Goal: Task Accomplishment & Management: Complete application form

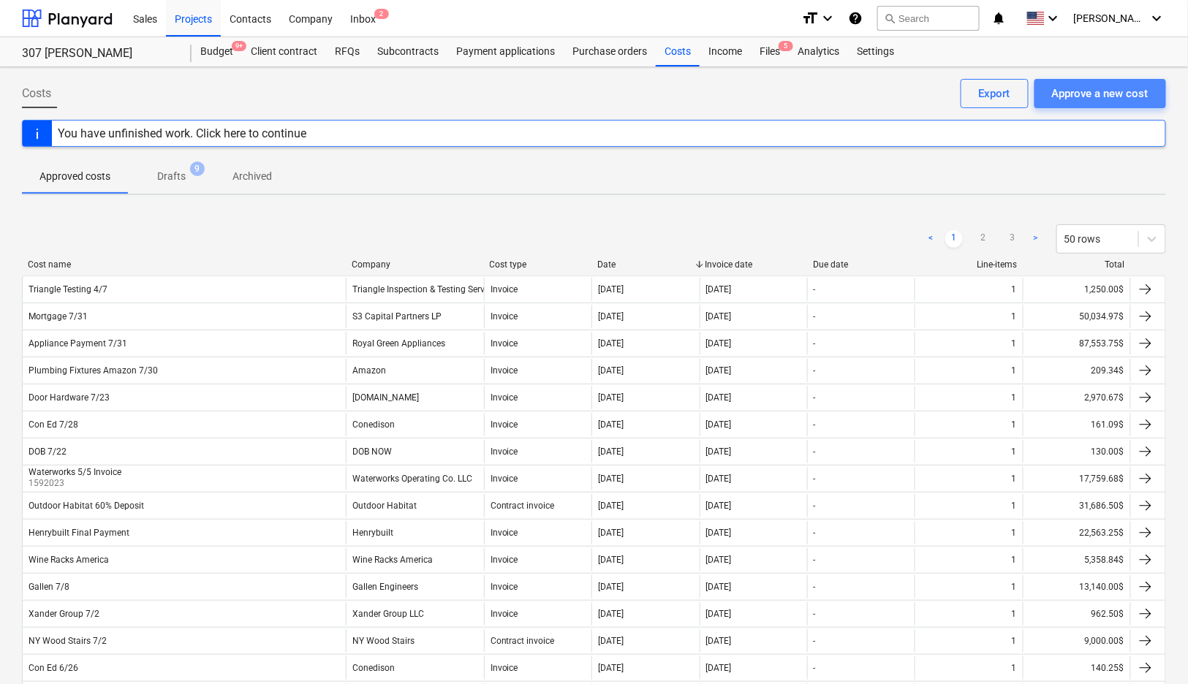
click at [1119, 89] on div "Approve a new cost" at bounding box center [1100, 93] width 97 height 19
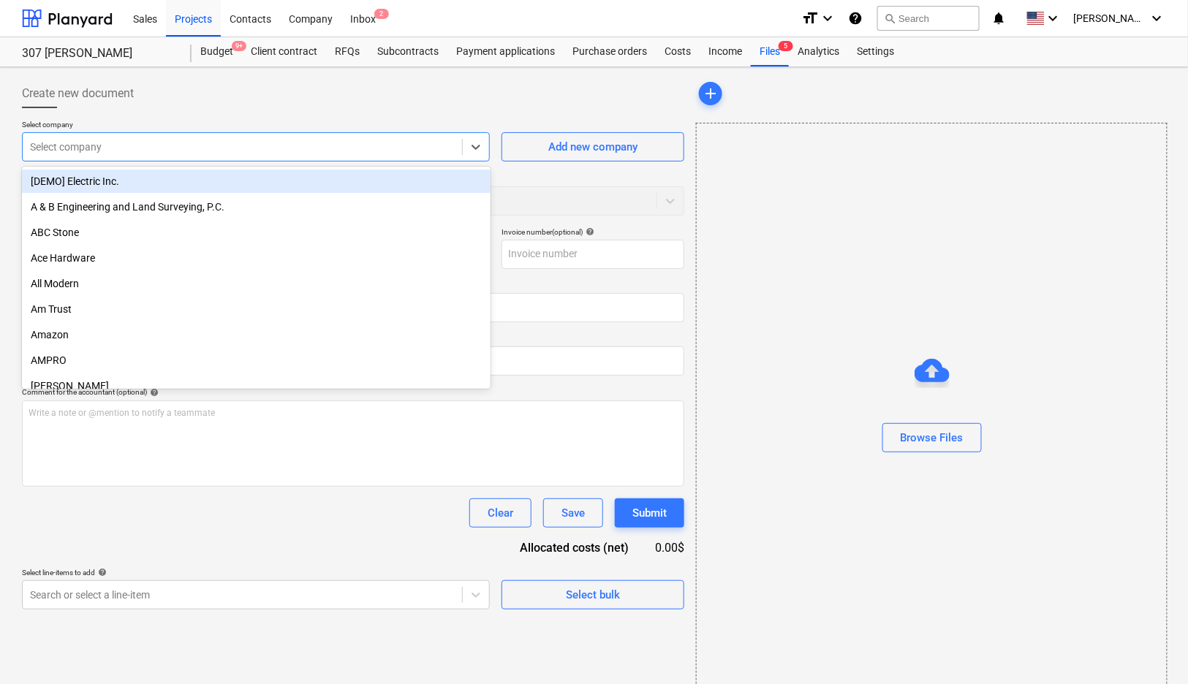
click at [198, 154] on div "Select company" at bounding box center [242, 147] width 439 height 20
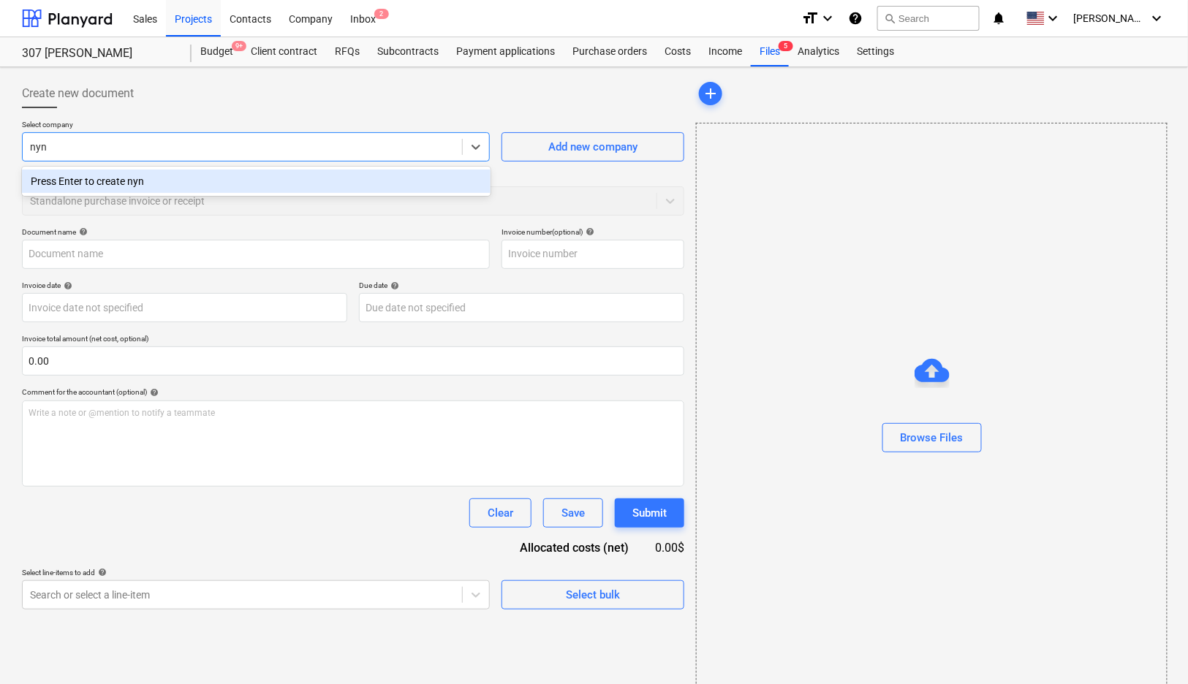
type input "ny"
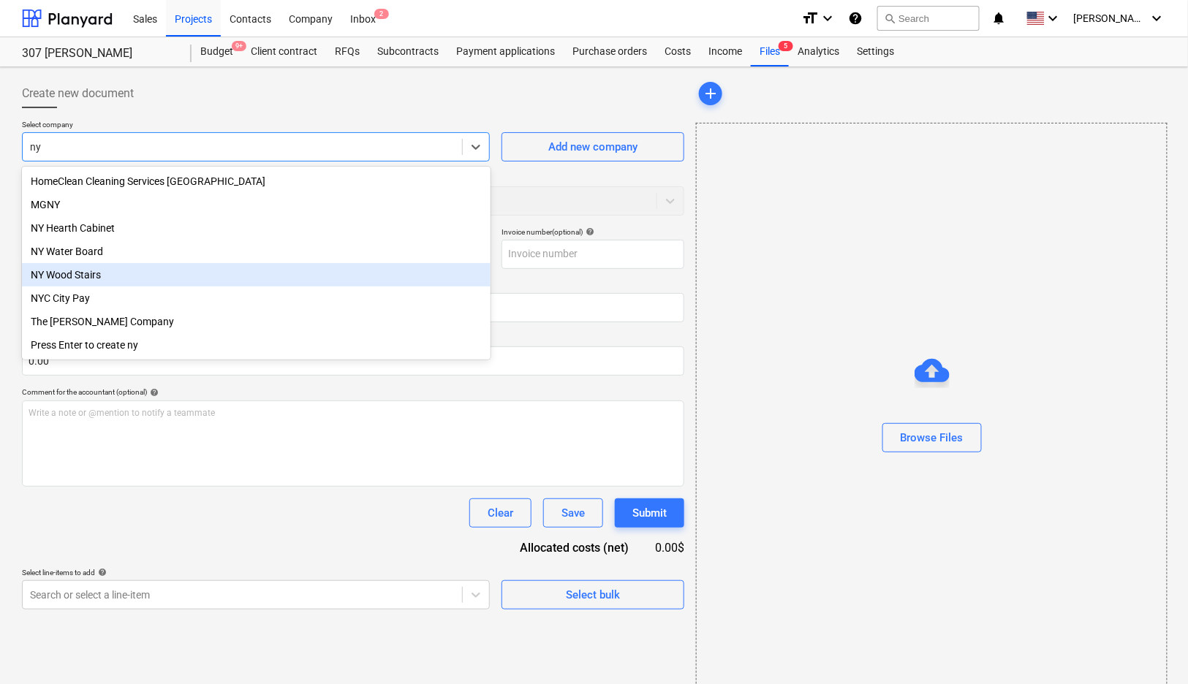
click at [142, 277] on div "NY Wood Stairs" at bounding box center [256, 274] width 469 height 23
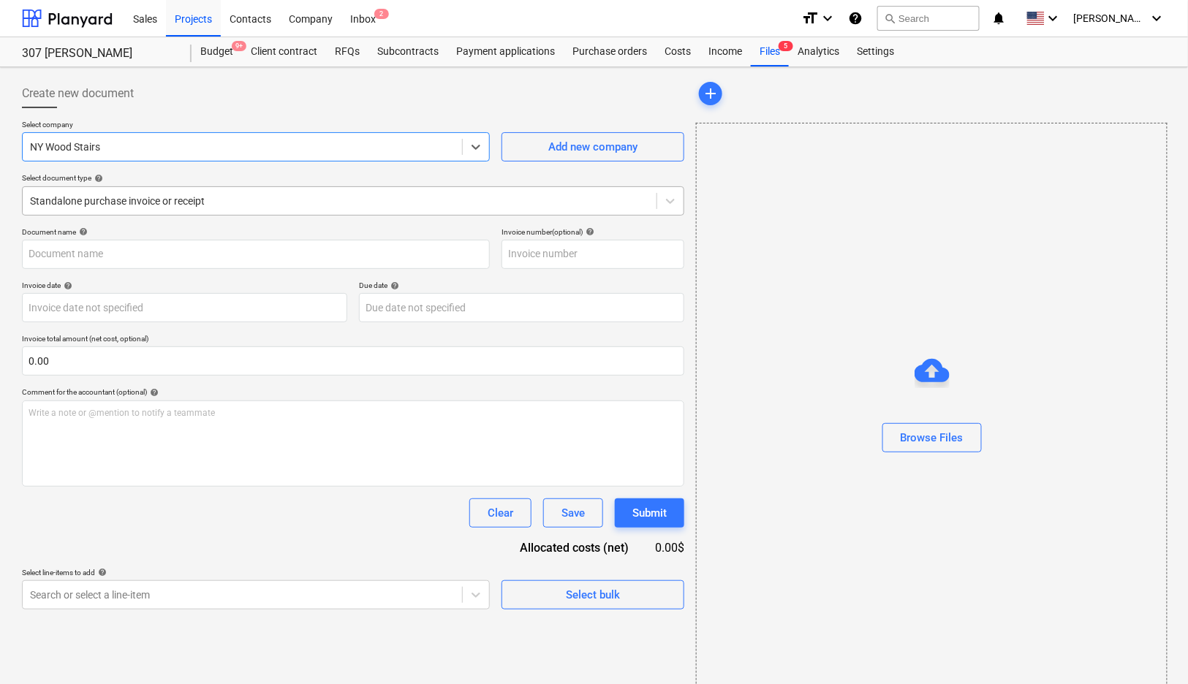
click at [158, 198] on div at bounding box center [339, 201] width 619 height 15
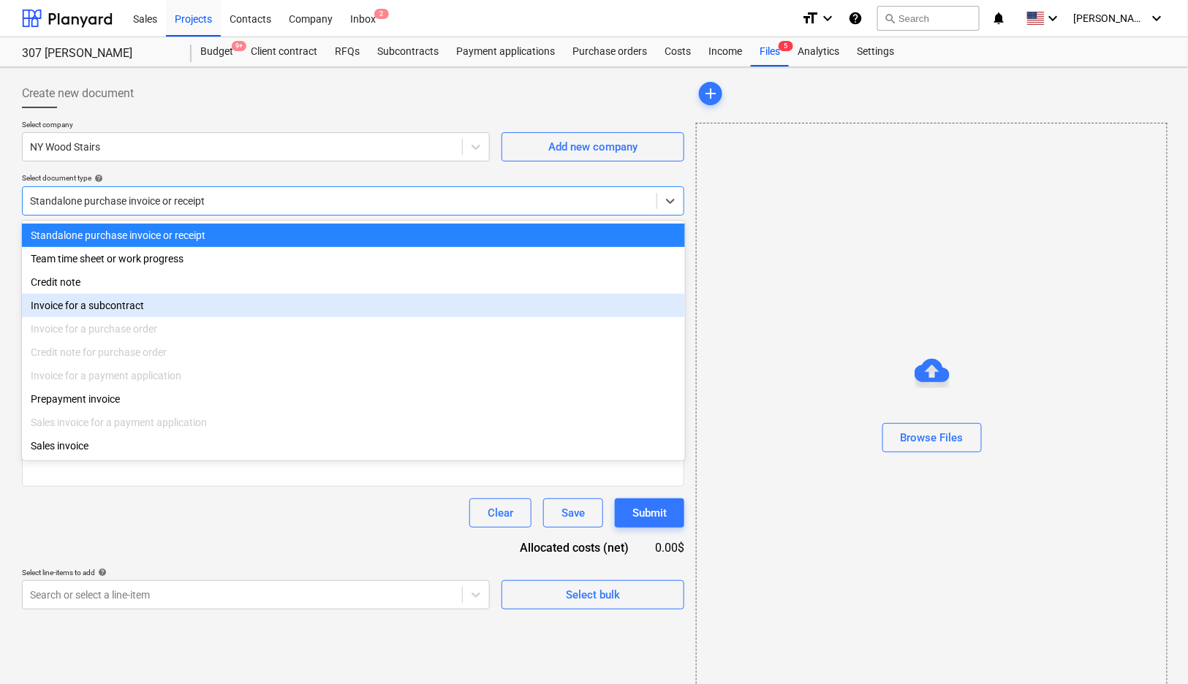
click at [137, 314] on div "Invoice for a subcontract" at bounding box center [353, 305] width 663 height 23
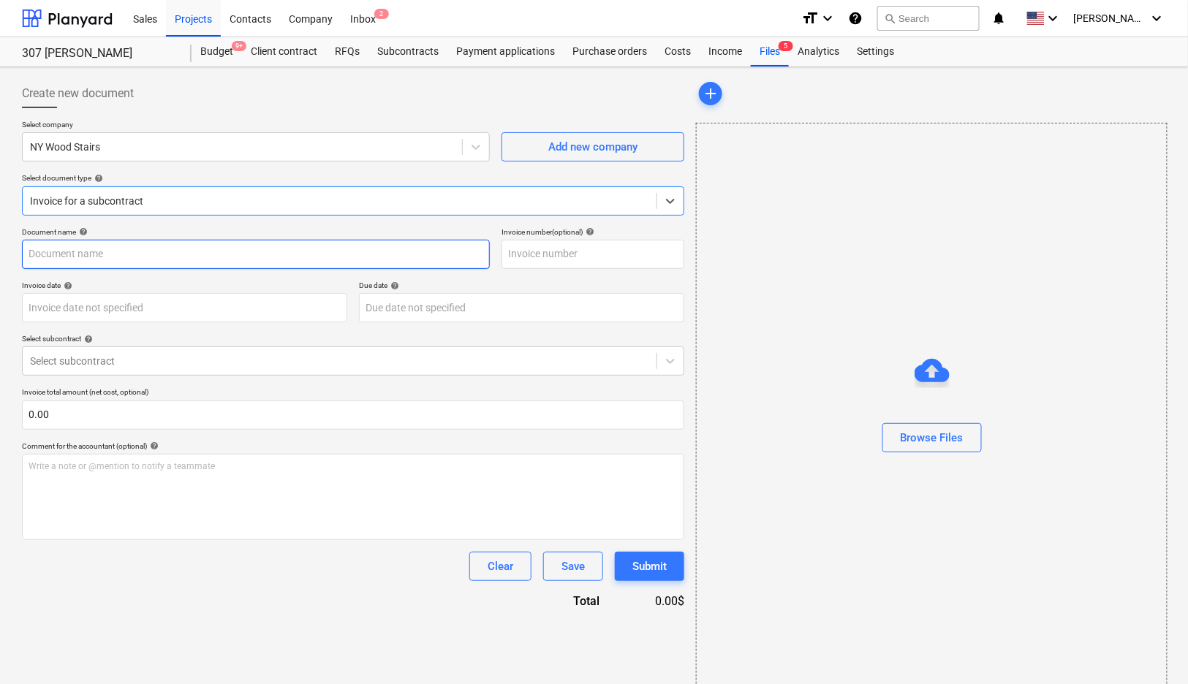
click at [174, 252] on input "text" at bounding box center [256, 254] width 468 height 29
type input "M"
type input "NY Wood Stairs 8/11"
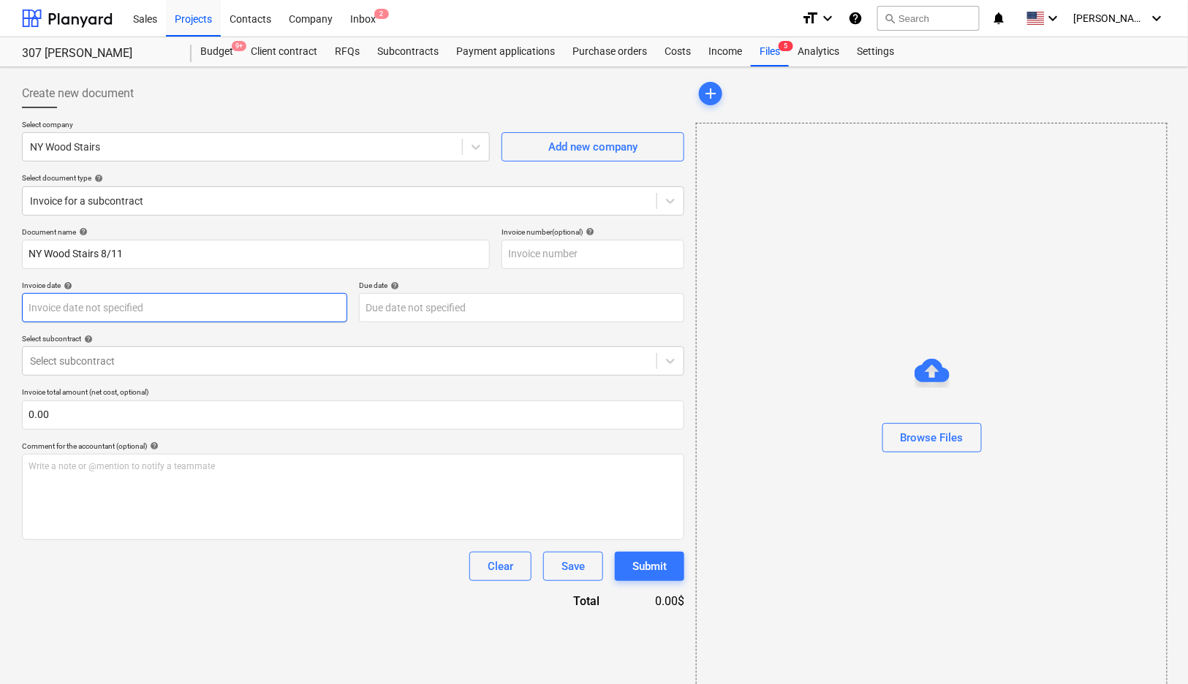
click at [155, 296] on body "Sales Projects Contacts Company Inbox 2 format_size keyboard_arrow_down help se…" at bounding box center [594, 342] width 1188 height 684
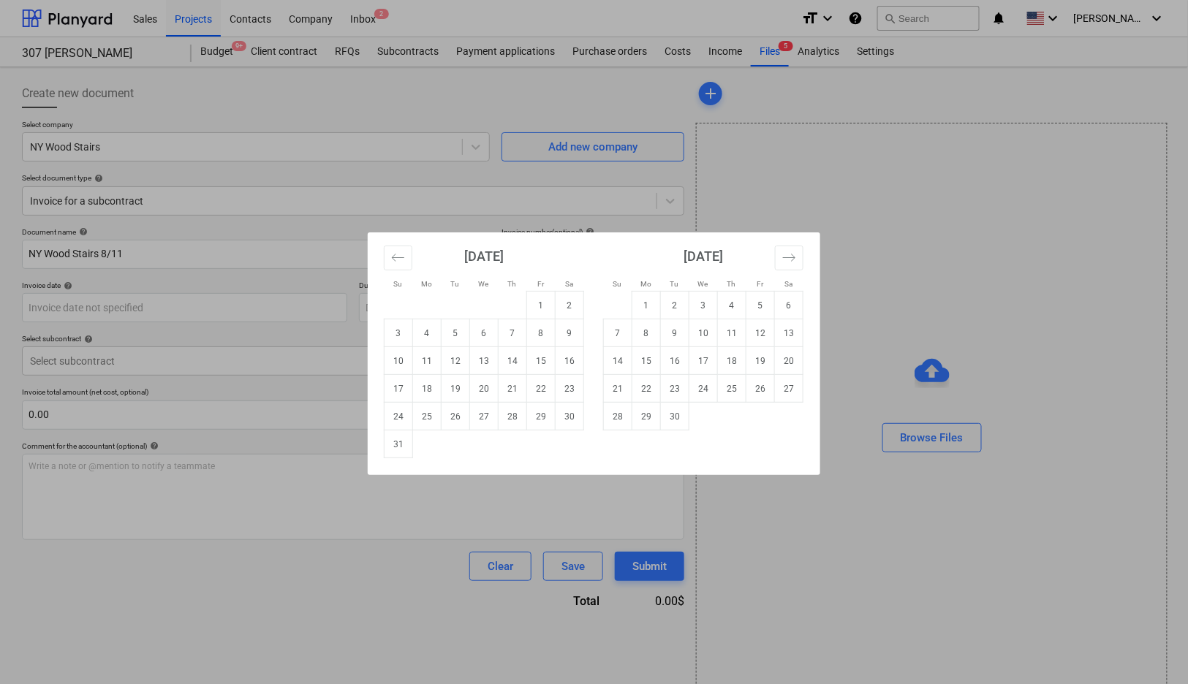
click at [167, 274] on div "Su Mo Tu We Th Fr Sa Su Mo Tu We Th Fr Sa [DATE] 1 2 3 4 5 6 7 8 9 10 11 12 13 …" at bounding box center [594, 342] width 1188 height 684
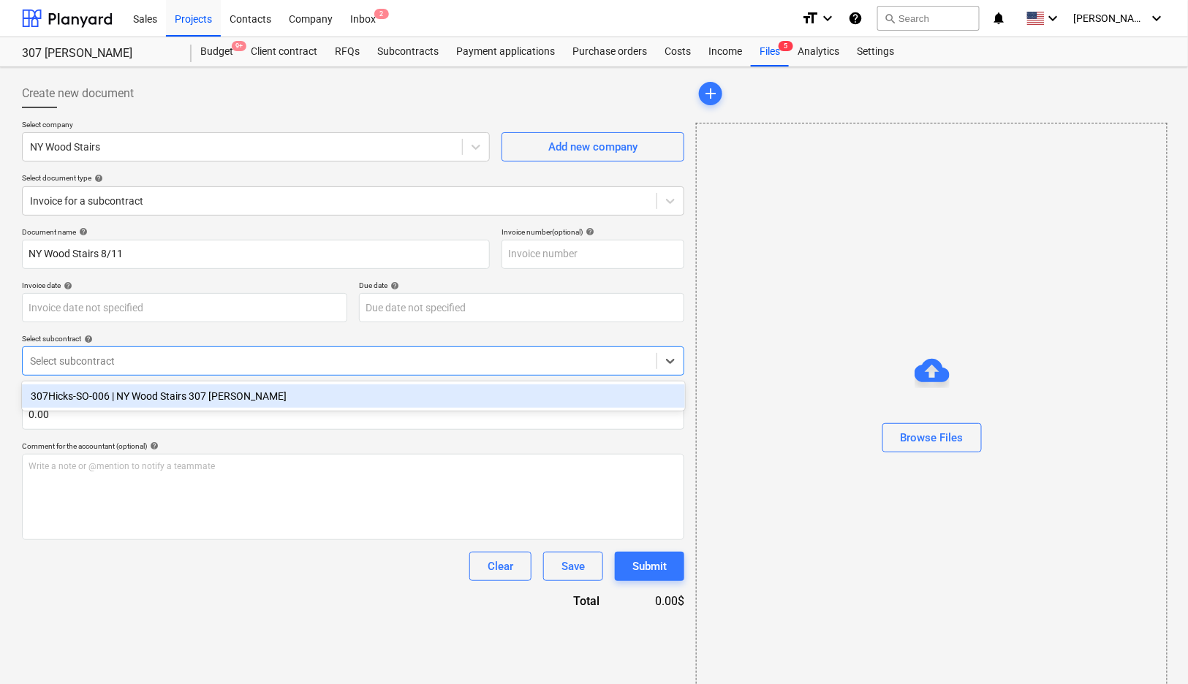
click at [140, 371] on div "Select subcontract" at bounding box center [340, 361] width 634 height 20
click at [138, 395] on div "307Hicks-SO-006 | NY Wood Stairs 307 [PERSON_NAME]" at bounding box center [353, 396] width 663 height 23
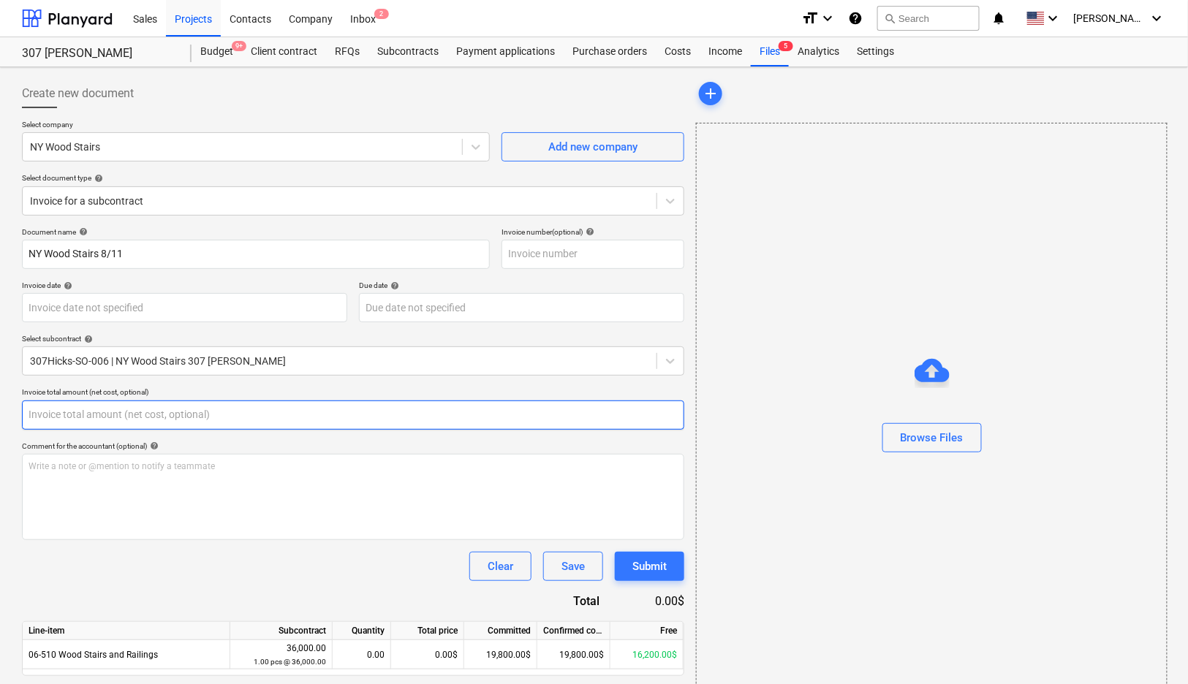
click at [188, 418] on input "text" at bounding box center [353, 415] width 662 height 29
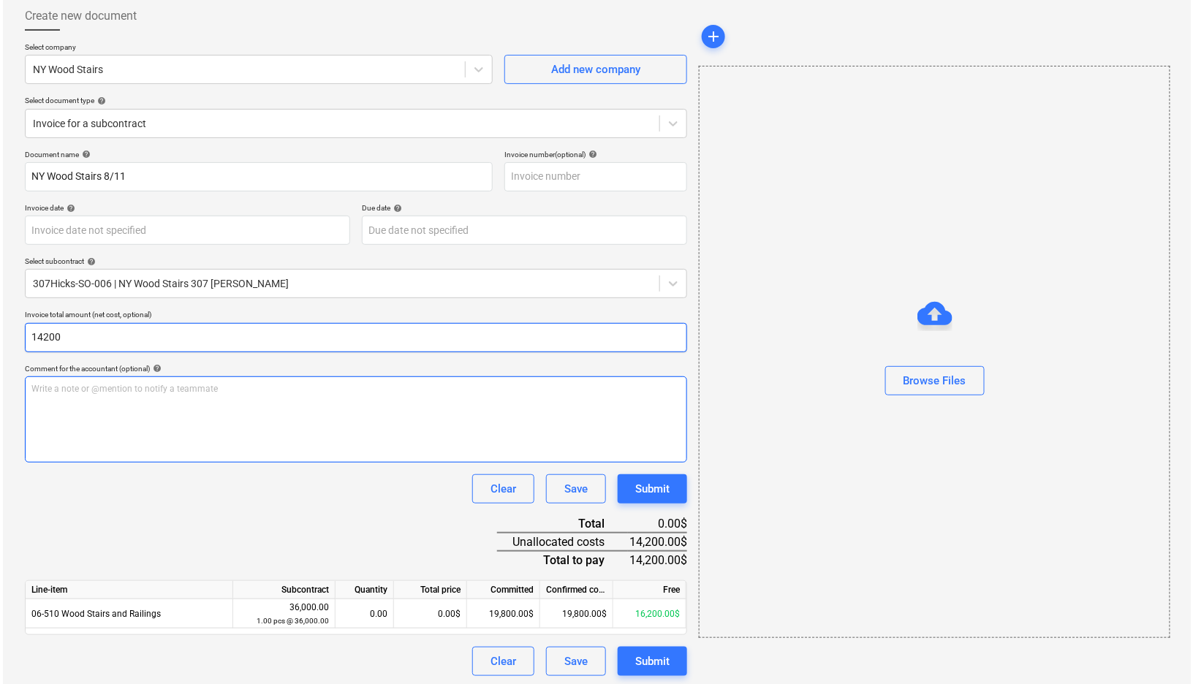
scroll to position [79, 0]
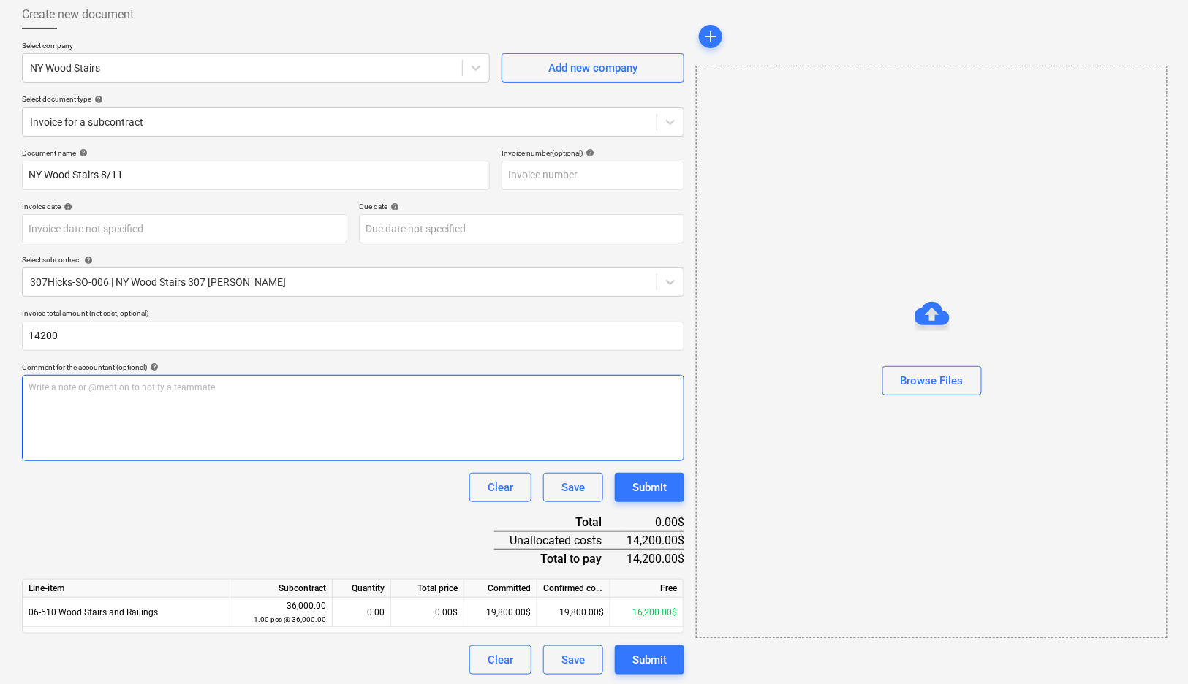
type input "14,200.00"
click at [163, 513] on div "Document name help NY Wood Stairs 8/11 Invoice number (optional) help Invoice d…" at bounding box center [353, 411] width 662 height 526
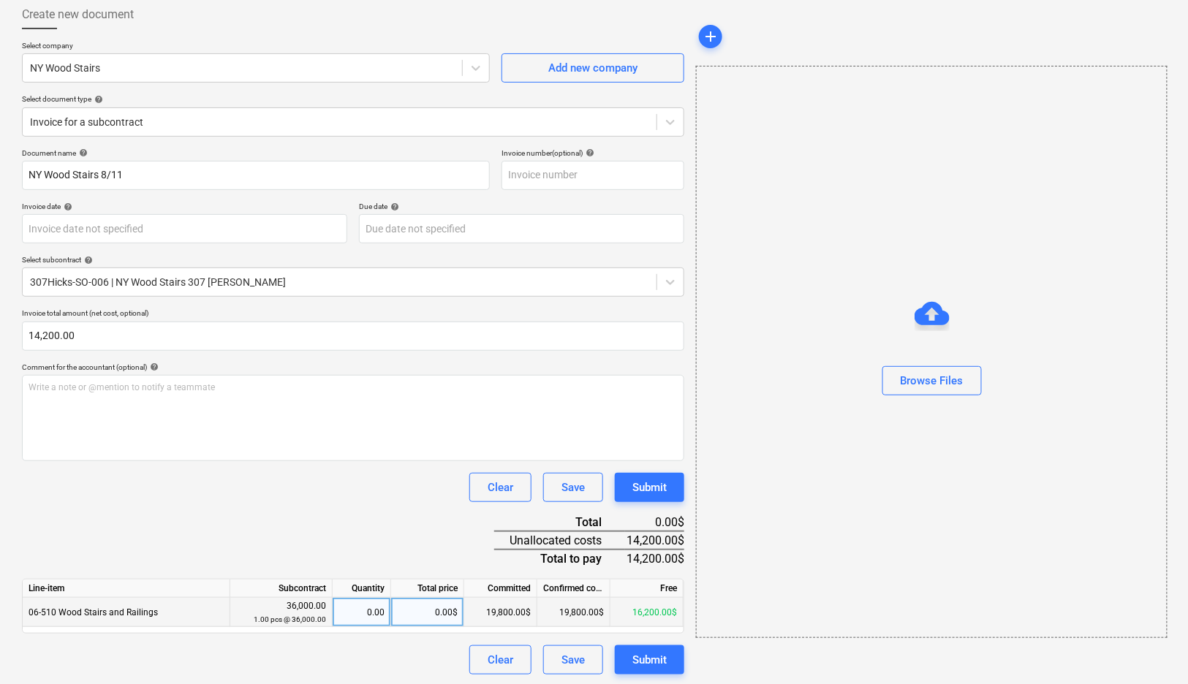
click at [447, 615] on div "0.00$" at bounding box center [427, 612] width 73 height 29
type input "14200"
click at [378, 480] on div "Clear Save Submit" at bounding box center [353, 487] width 662 height 29
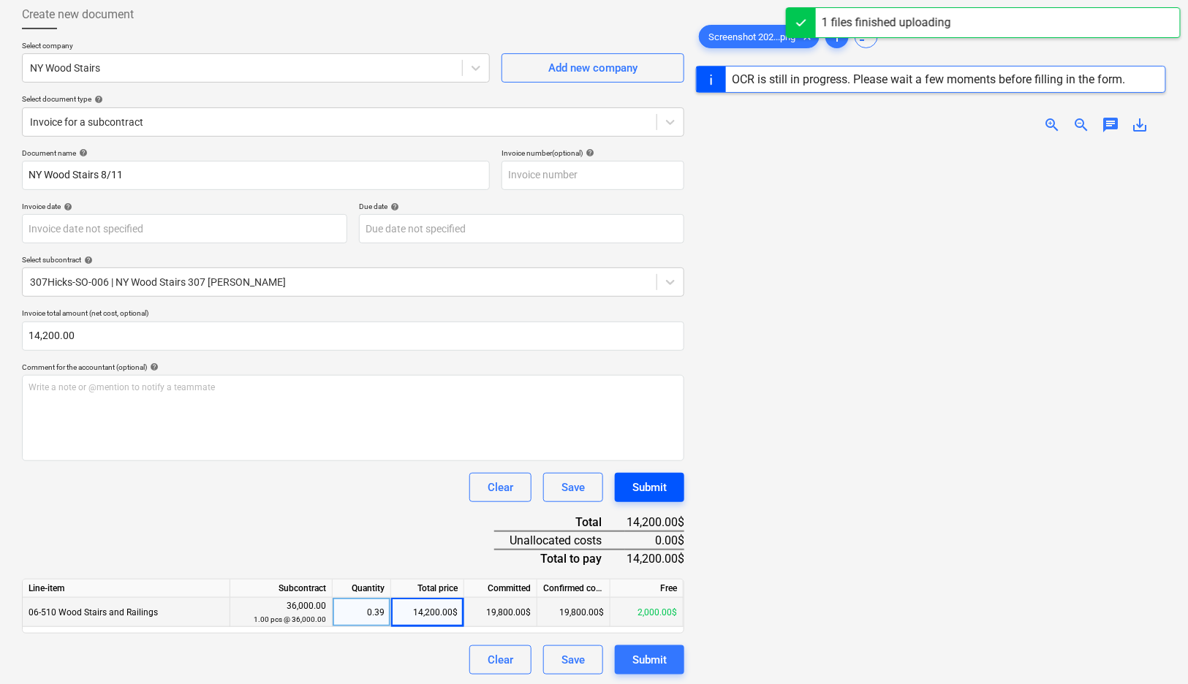
click at [662, 485] on div "Submit" at bounding box center [649, 487] width 34 height 19
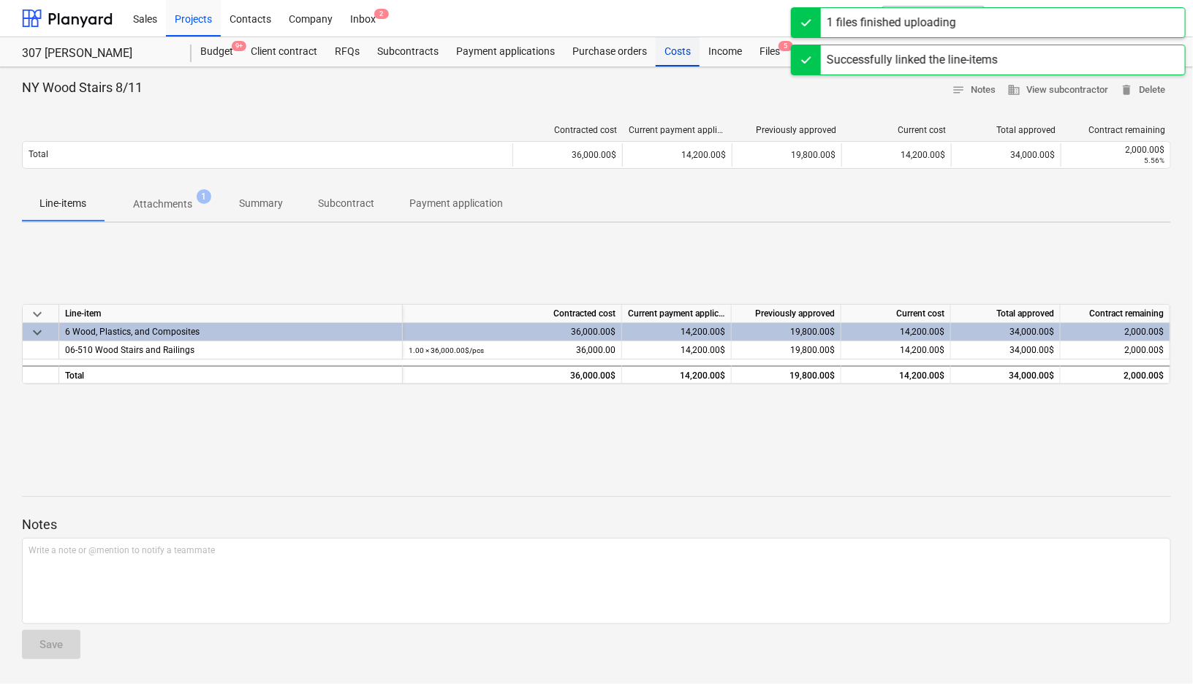
click at [670, 52] on div "Costs" at bounding box center [678, 51] width 44 height 29
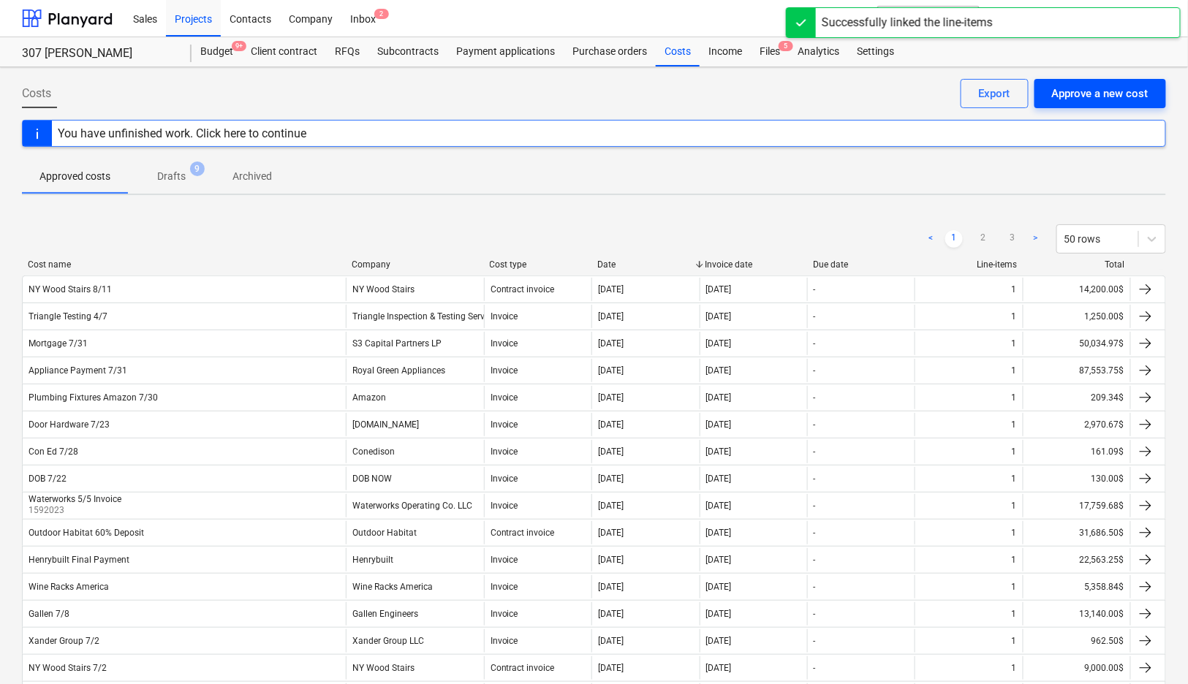
click at [1104, 91] on div "Approve a new cost" at bounding box center [1100, 93] width 97 height 19
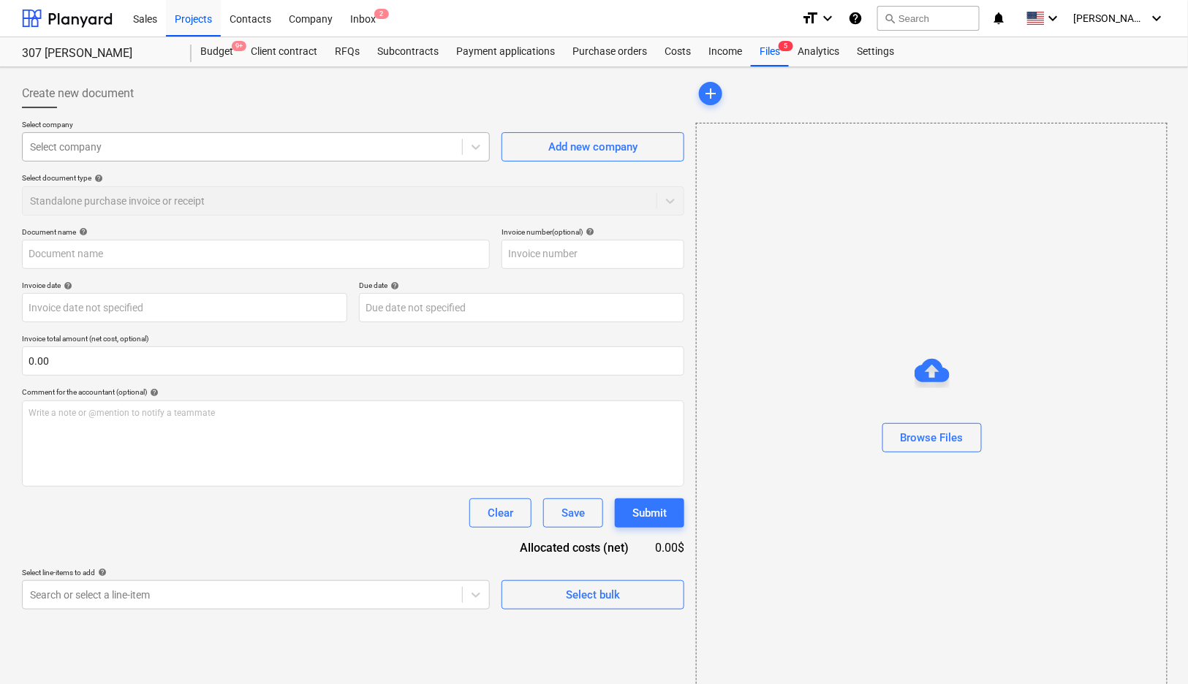
click at [339, 148] on div at bounding box center [242, 147] width 425 height 15
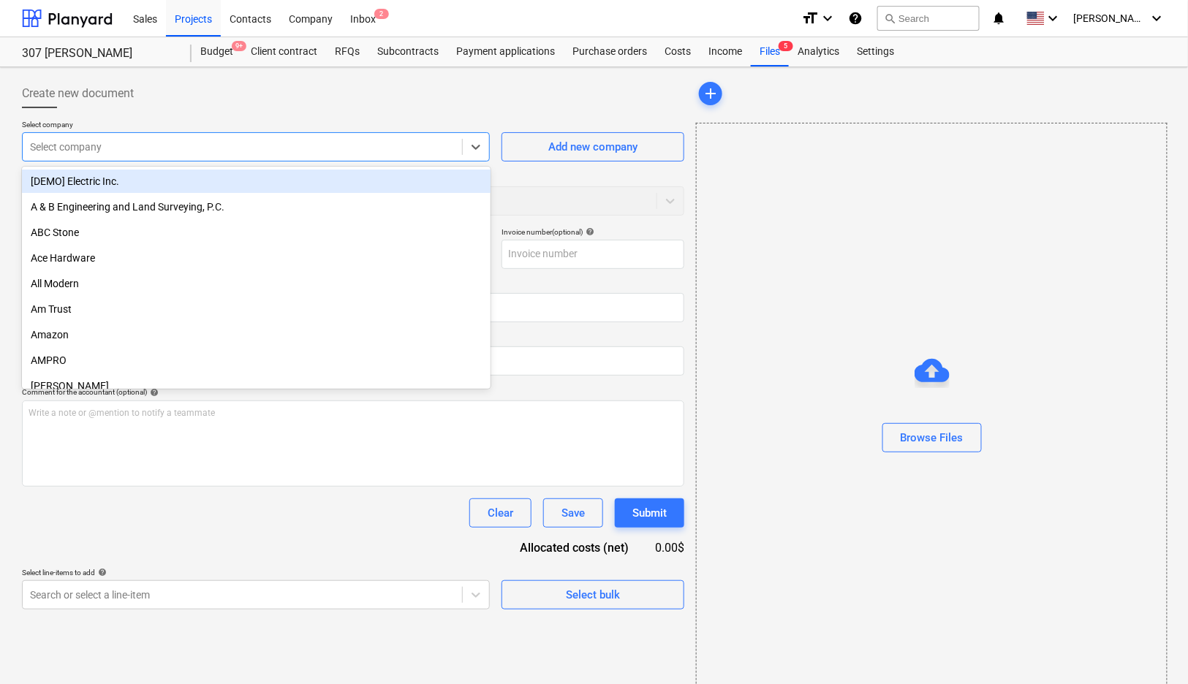
type input "n"
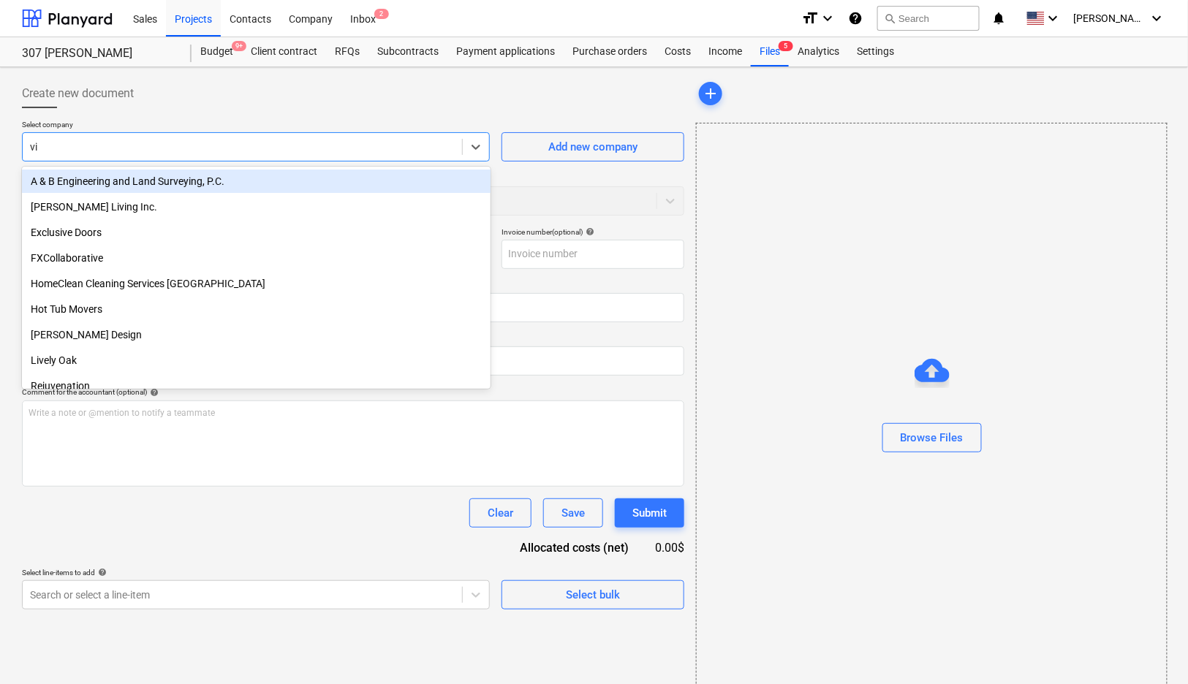
type input "vinc"
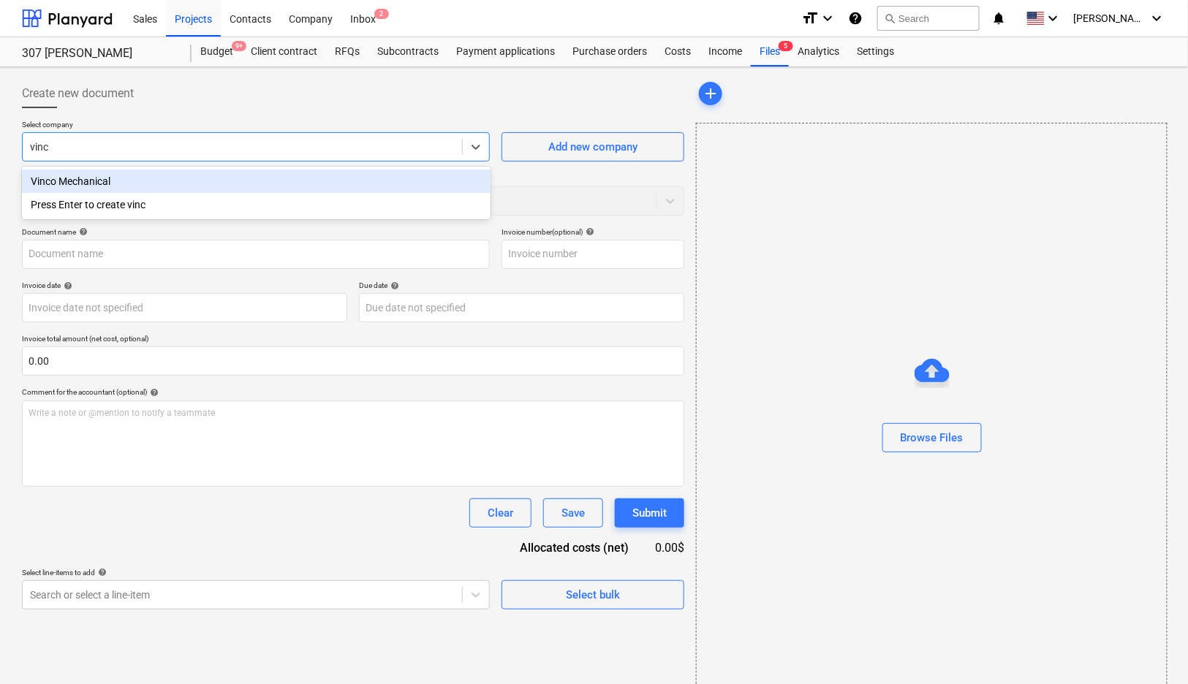
click at [321, 172] on div "Vinco Mechanical" at bounding box center [256, 181] width 469 height 23
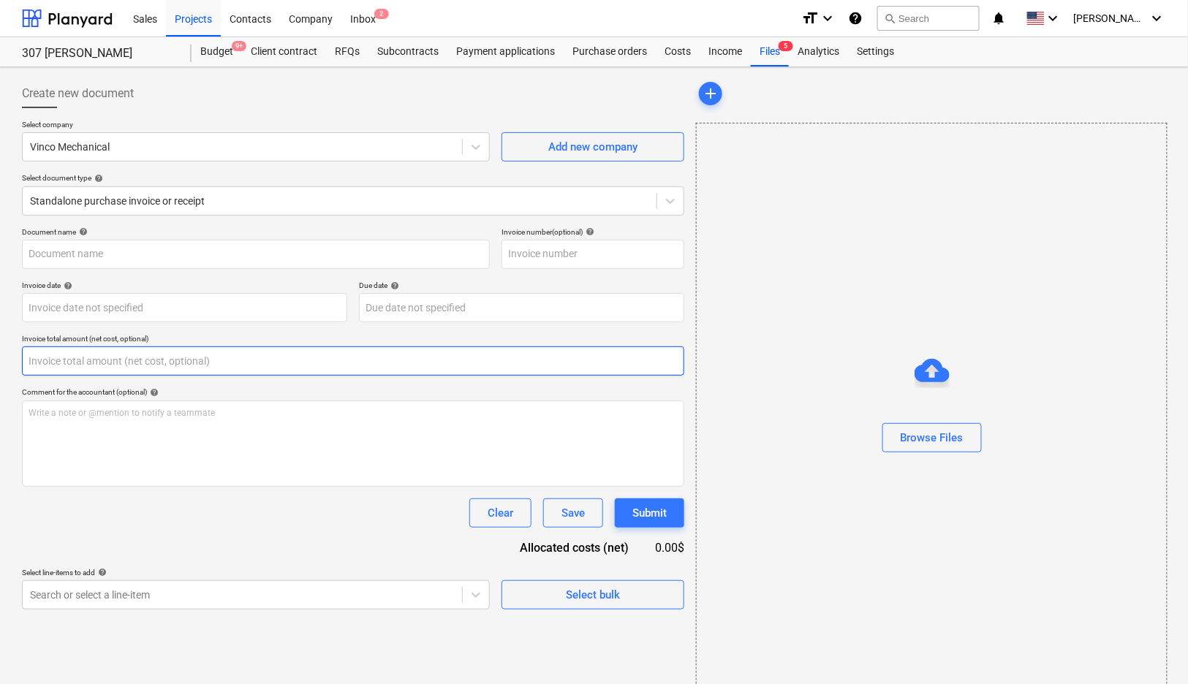
click at [393, 361] on input "text" at bounding box center [353, 361] width 662 height 29
type input "0.00"
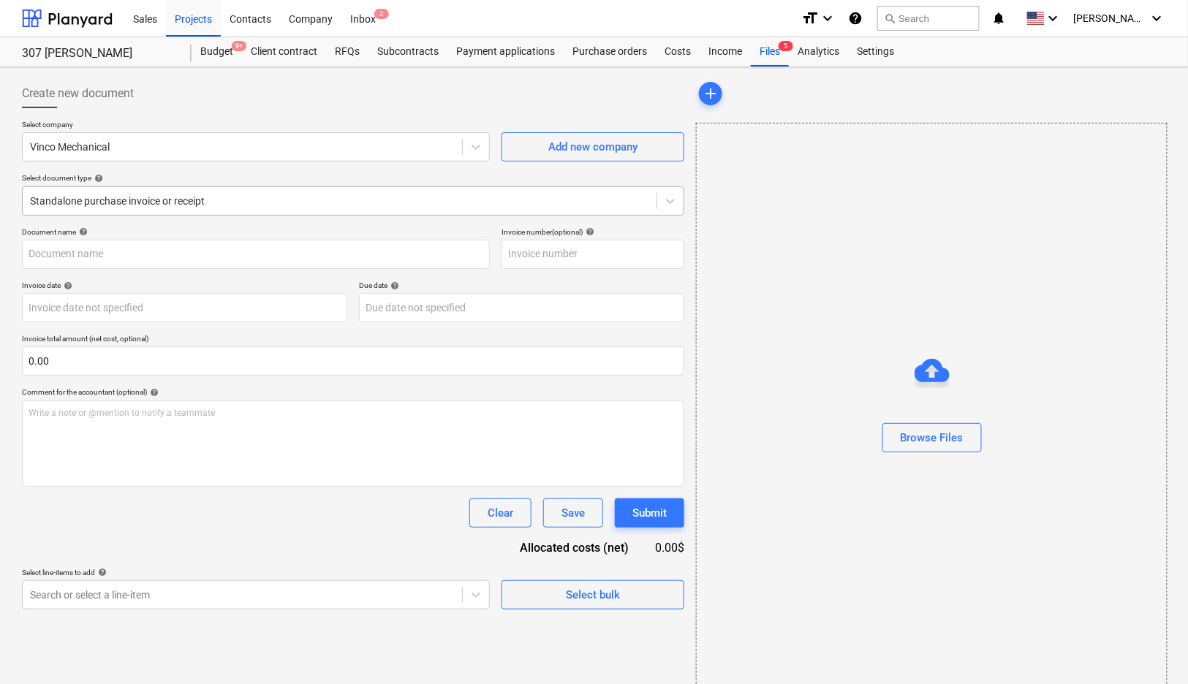
click at [284, 206] on div at bounding box center [339, 201] width 619 height 15
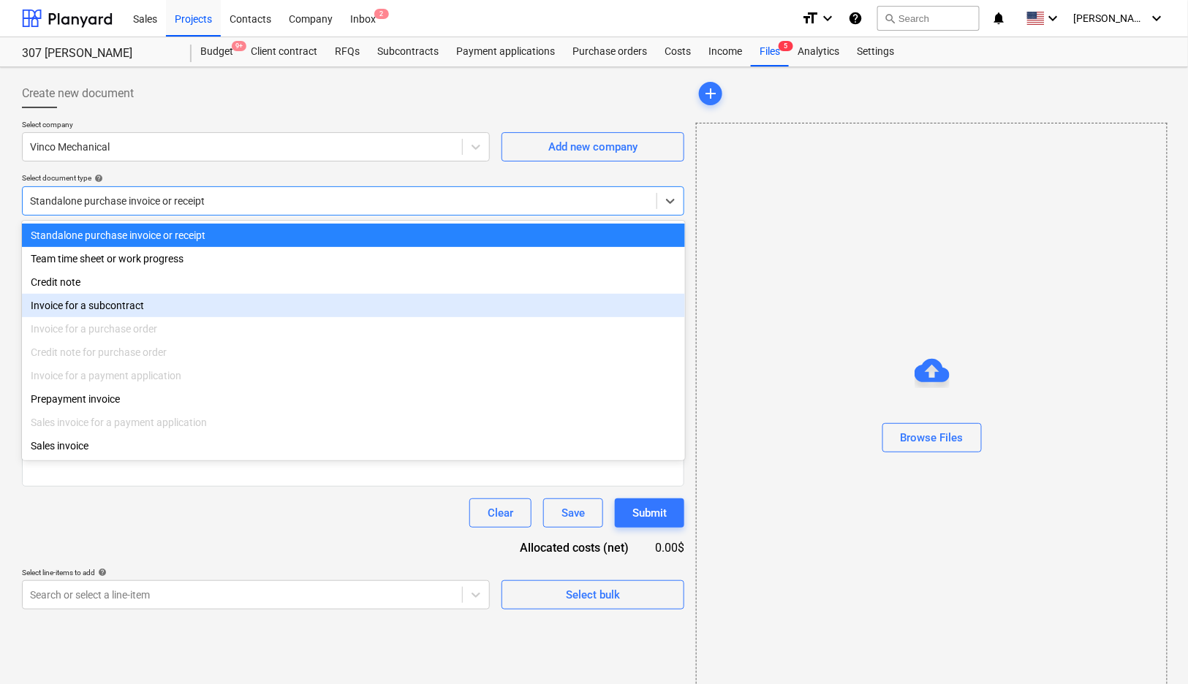
click at [233, 304] on div "Invoice for a subcontract" at bounding box center [353, 305] width 663 height 23
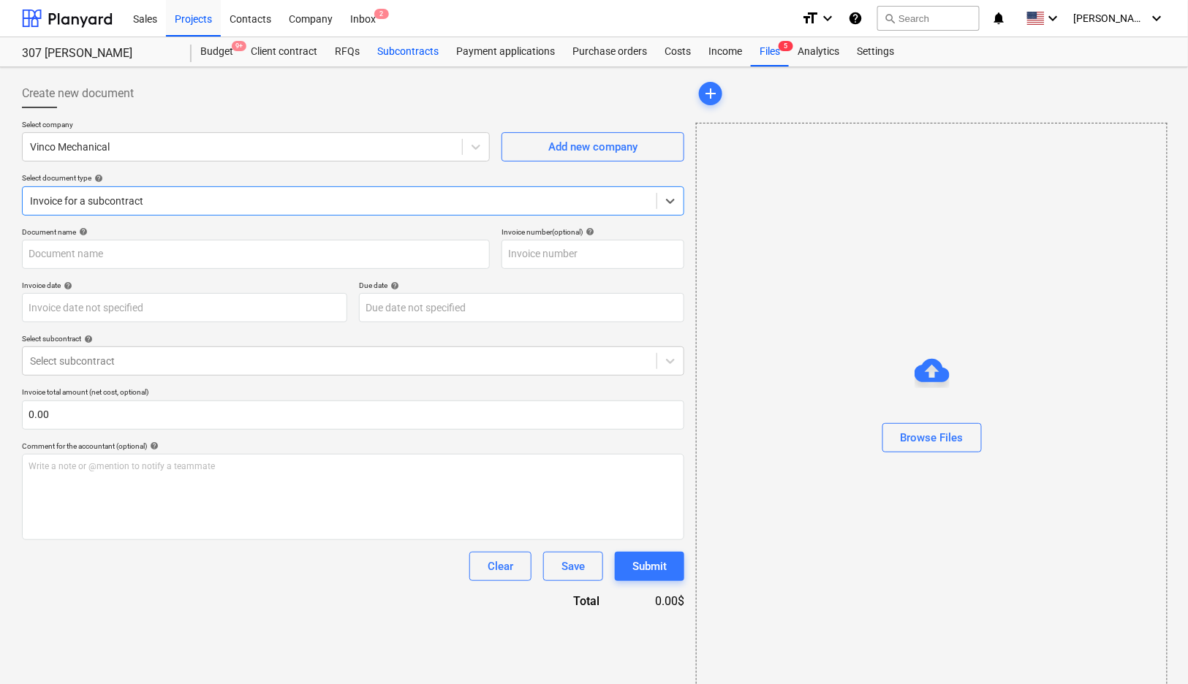
click at [400, 56] on div "Subcontracts" at bounding box center [407, 51] width 79 height 29
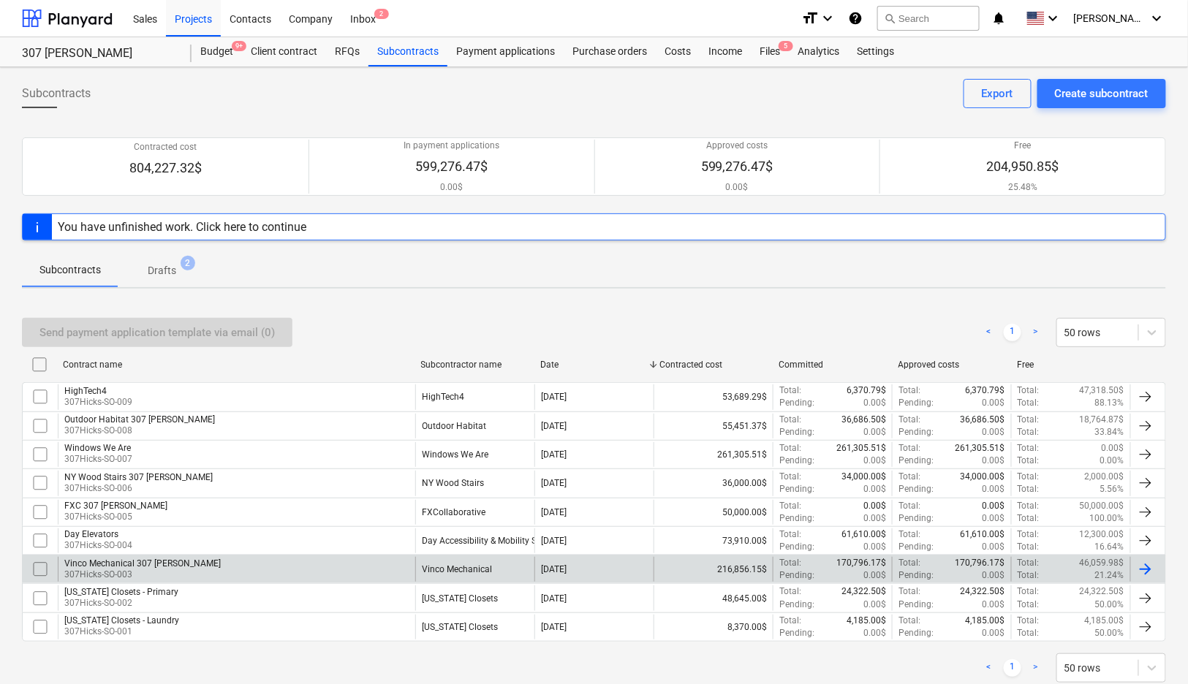
click at [307, 561] on div "Vinco Mechanical 307 [PERSON_NAME] 307Hicks-SO-003" at bounding box center [237, 569] width 358 height 25
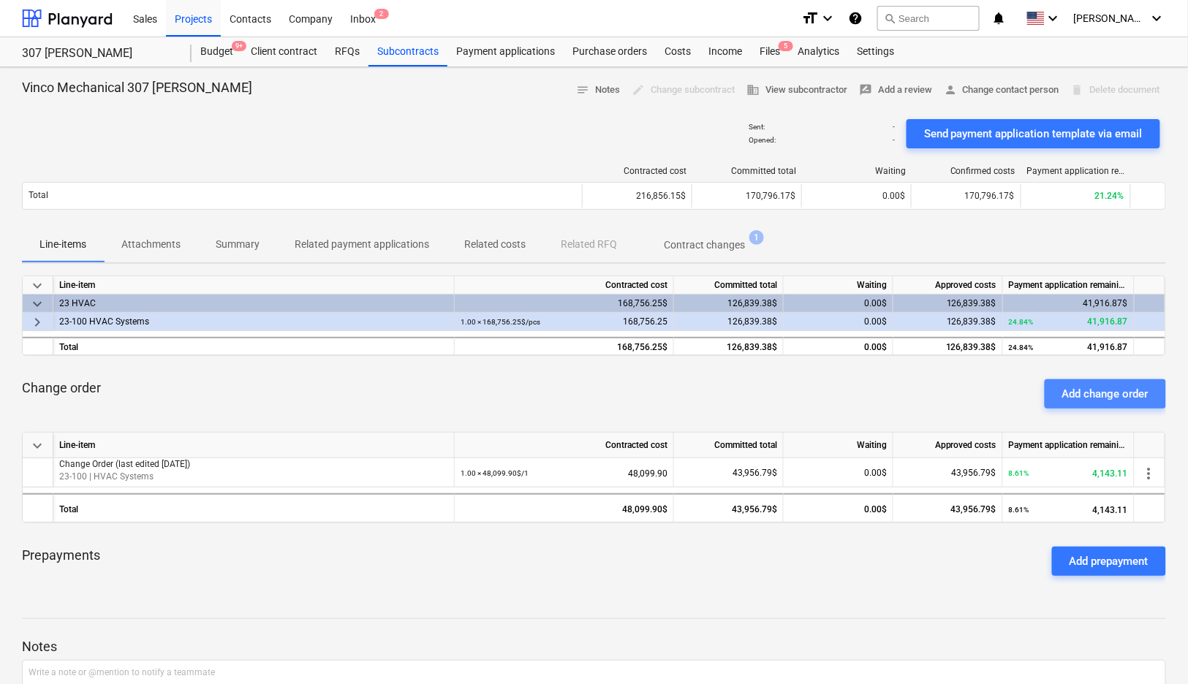
click at [1105, 398] on div "Add change order" at bounding box center [1105, 394] width 86 height 19
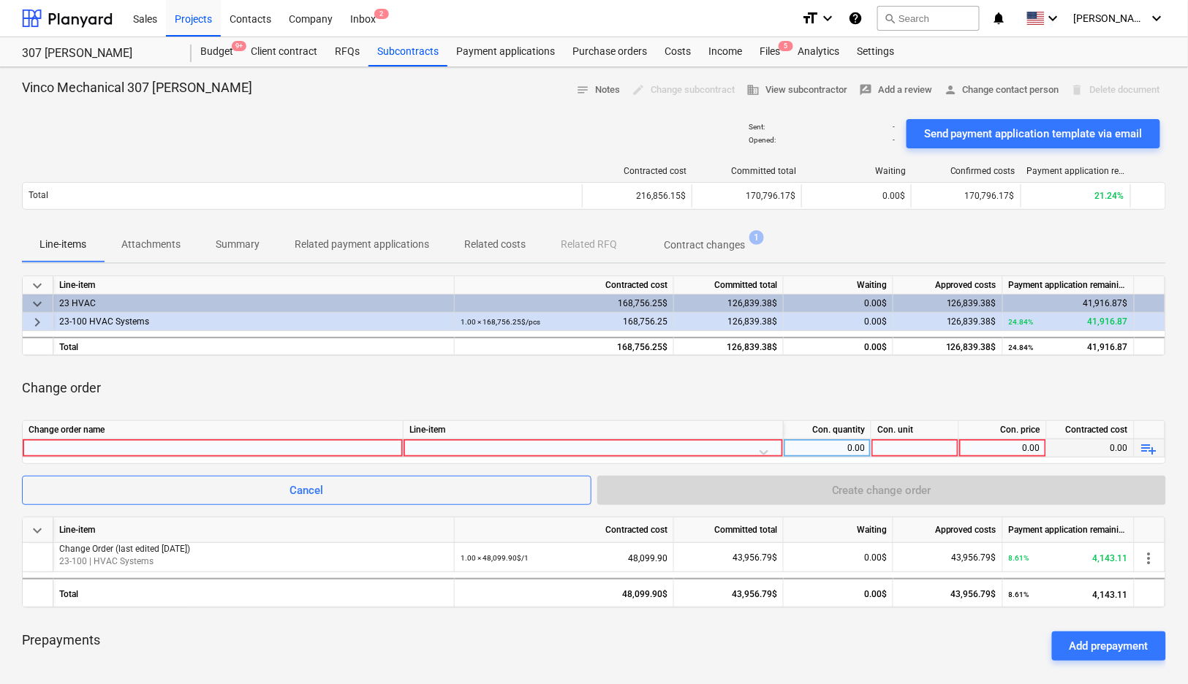
click at [260, 441] on div at bounding box center [213, 448] width 368 height 18
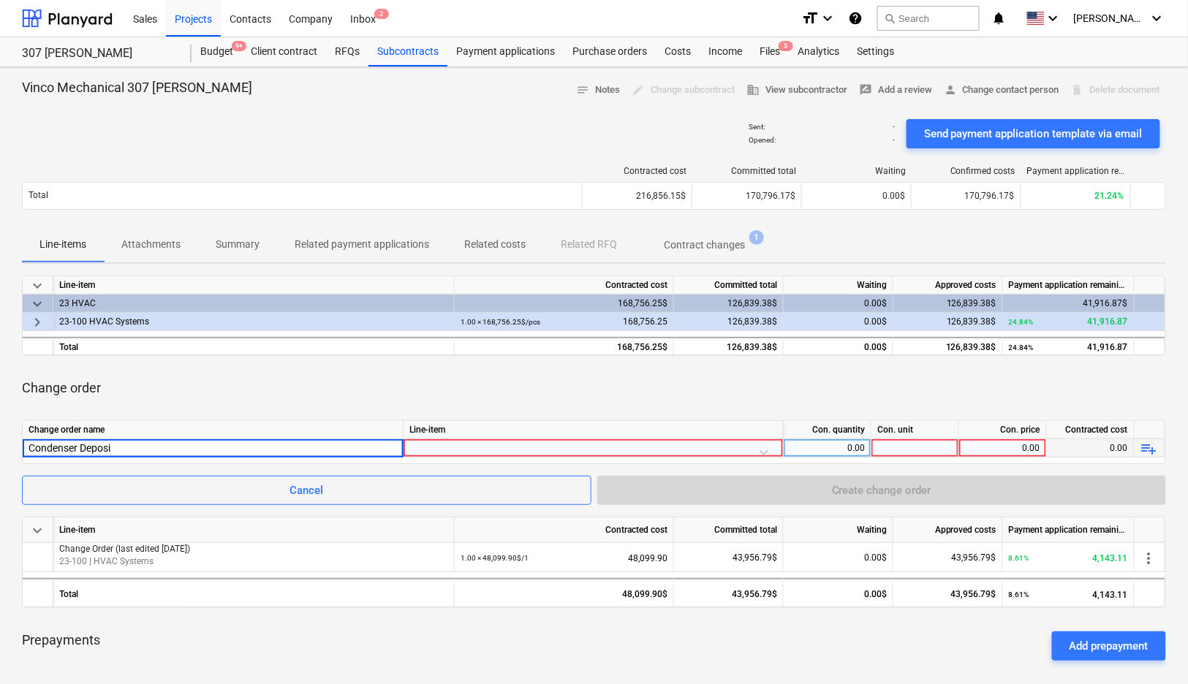
type input "Condenser Deposit"
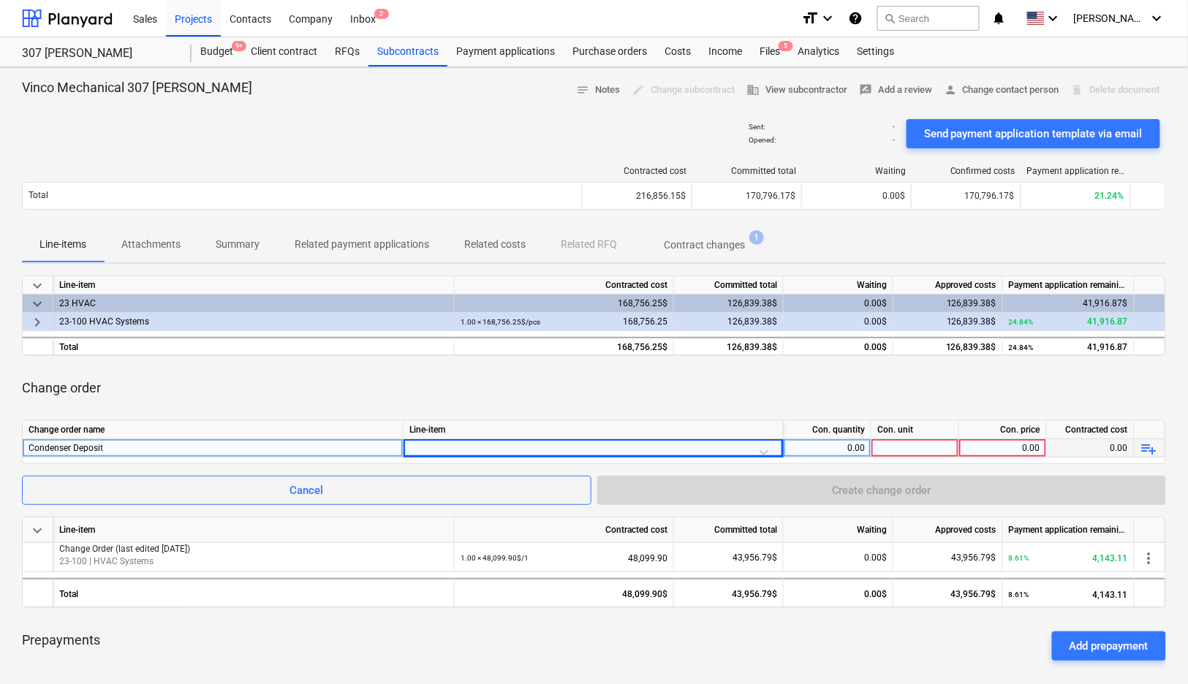
click at [451, 450] on div at bounding box center [593, 452] width 368 height 26
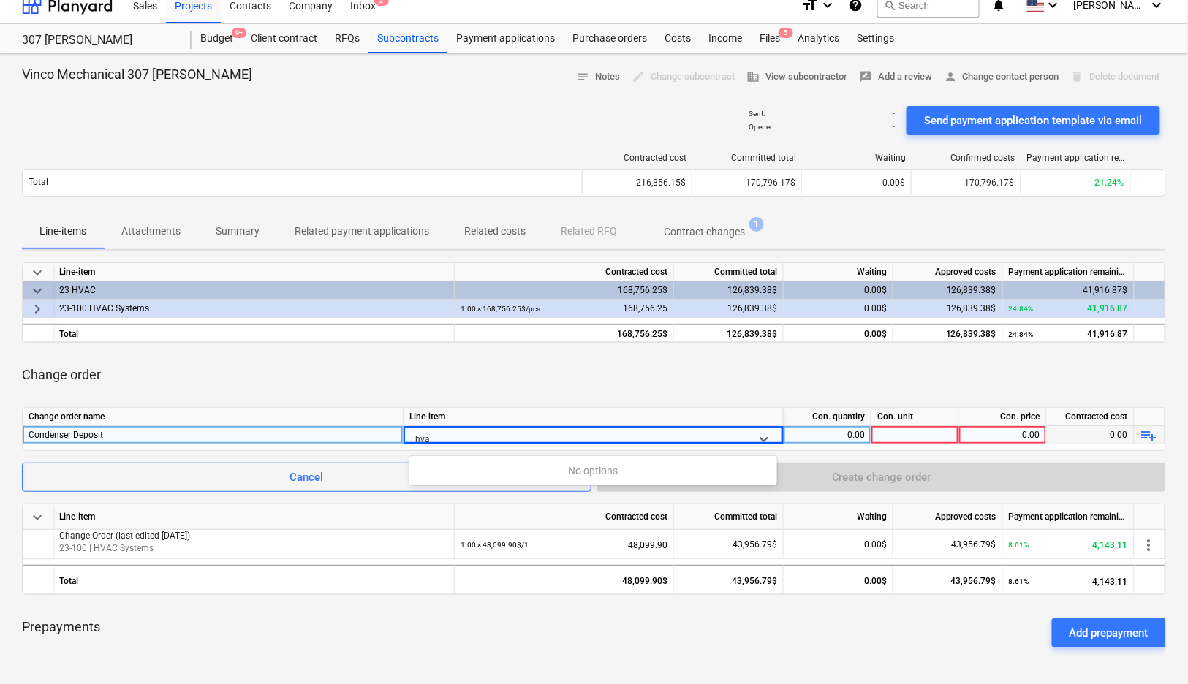
type input "hvac"
click at [488, 497] on div "-- 23-100 HVAC Systems" at bounding box center [593, 494] width 368 height 23
click at [847, 436] on div "0.00" at bounding box center [827, 435] width 75 height 18
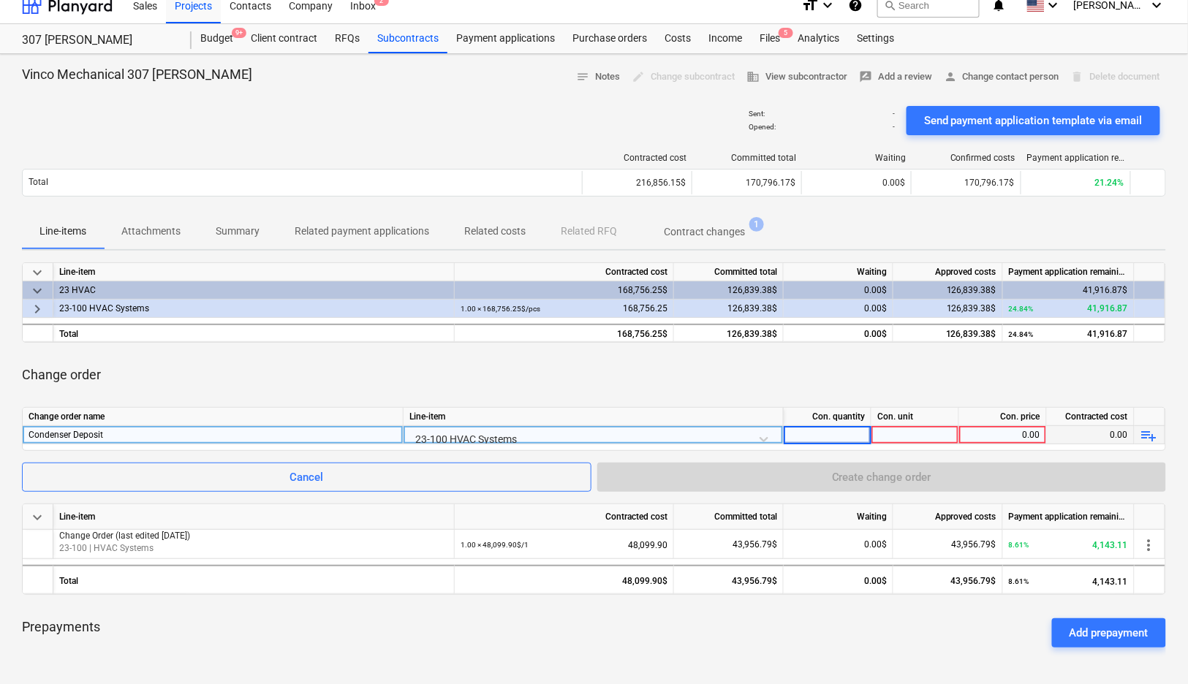
type input "1"
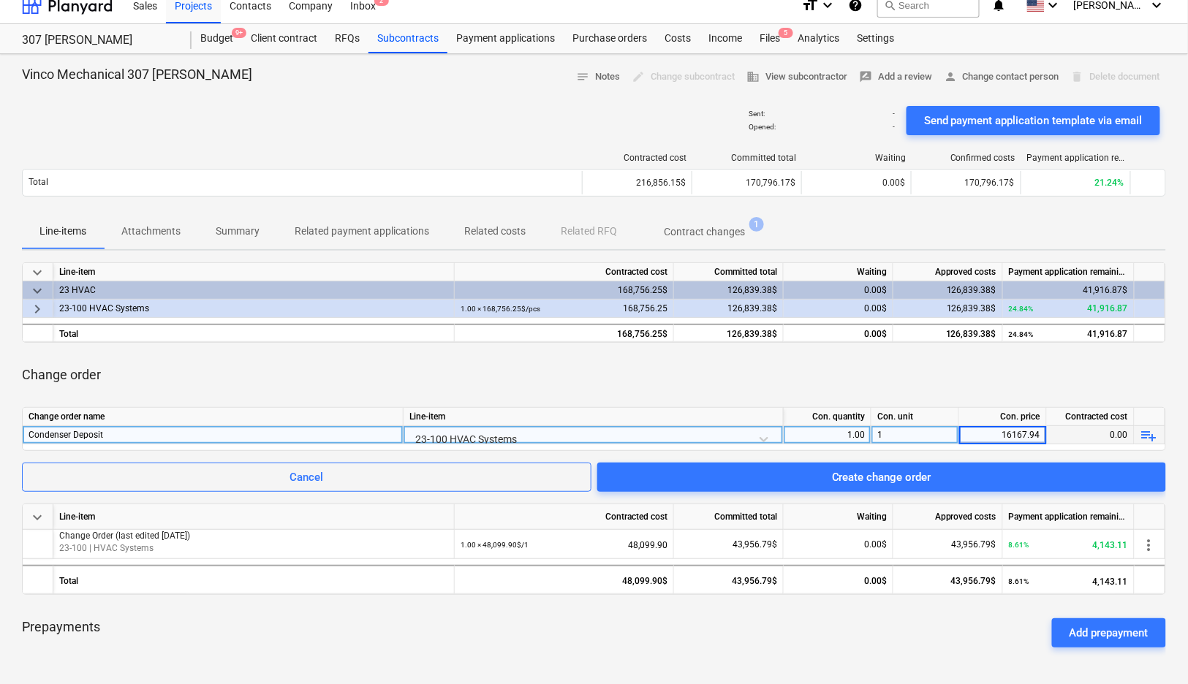
click at [905, 378] on div "Change order" at bounding box center [594, 375] width 1144 height 41
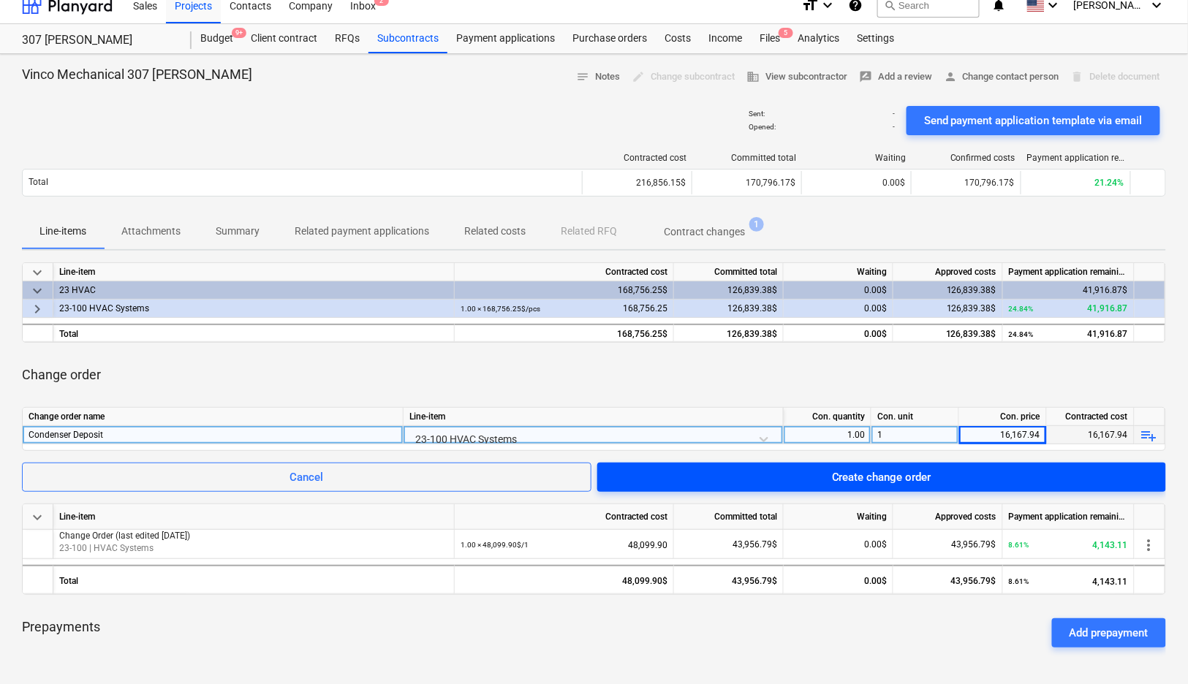
click at [905, 485] on div "Create change order" at bounding box center [881, 477] width 99 height 19
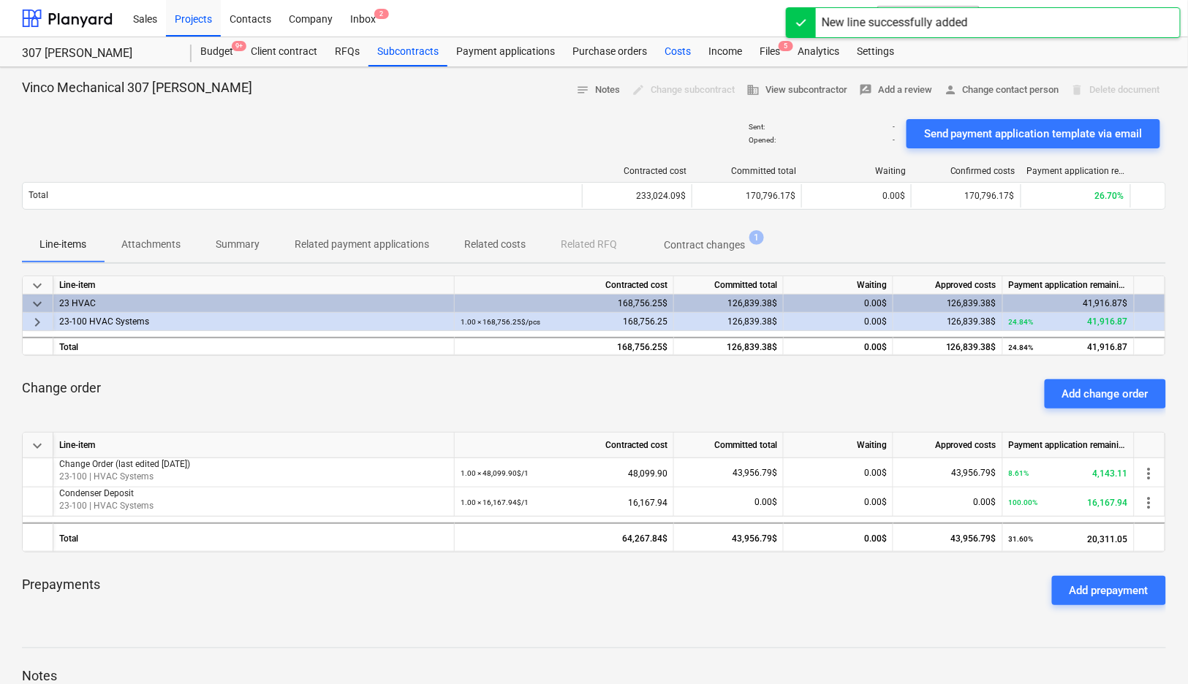
click at [673, 46] on div "Costs" at bounding box center [678, 51] width 44 height 29
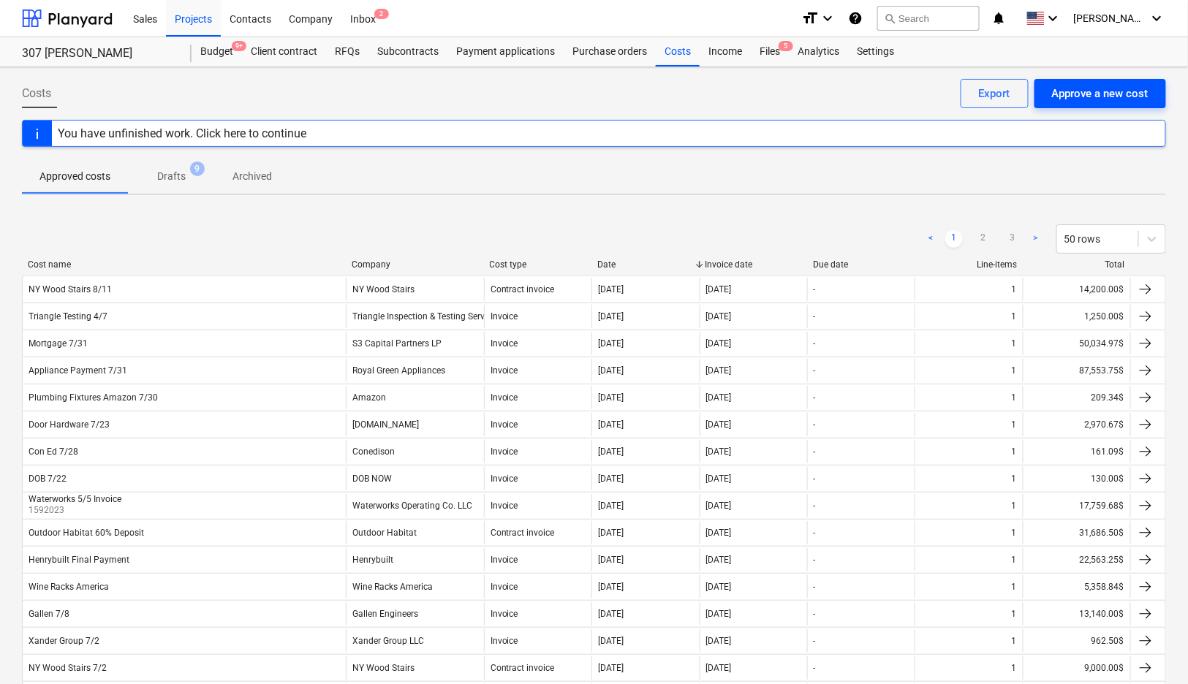
click at [1094, 103] on button "Approve a new cost" at bounding box center [1101, 93] width 132 height 29
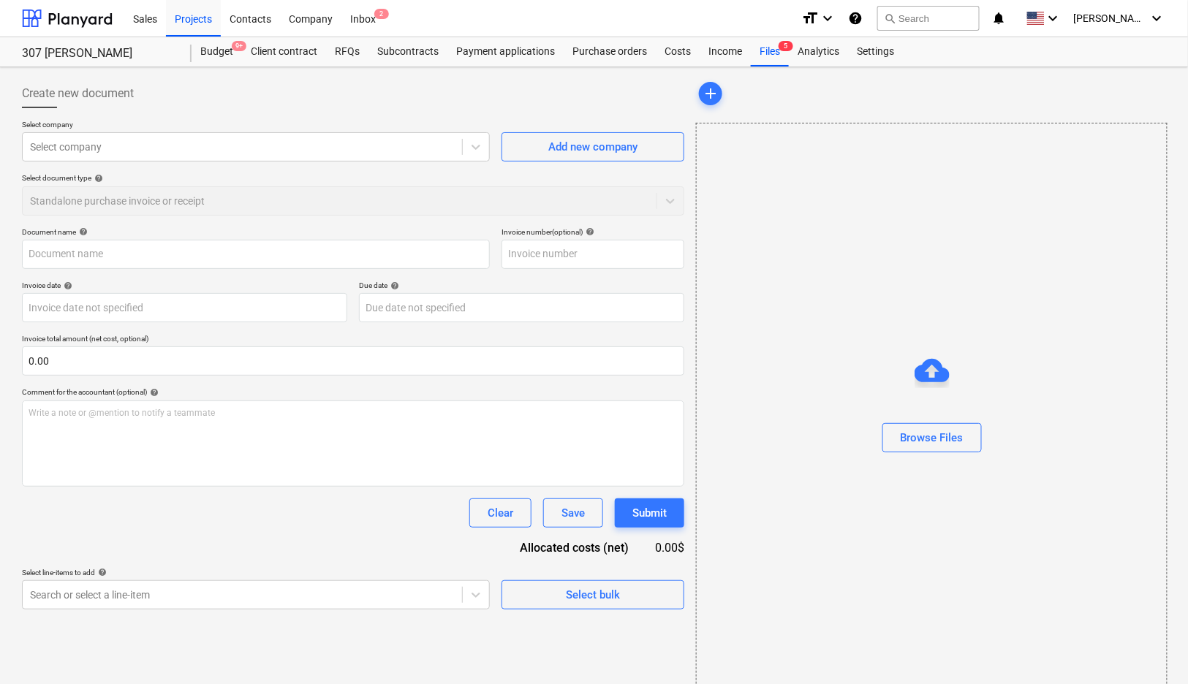
click at [401, 168] on div "Select company Select company Add new company Select document type help Standal…" at bounding box center [353, 173] width 662 height 107
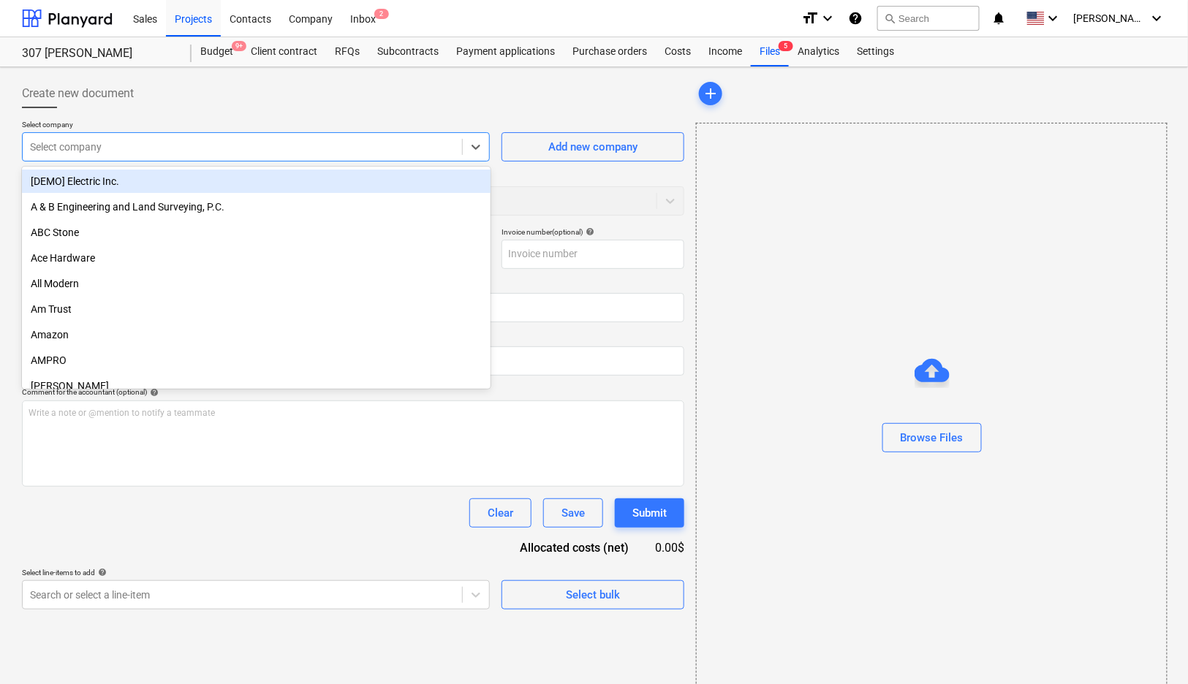
click at [395, 152] on div at bounding box center [242, 147] width 425 height 15
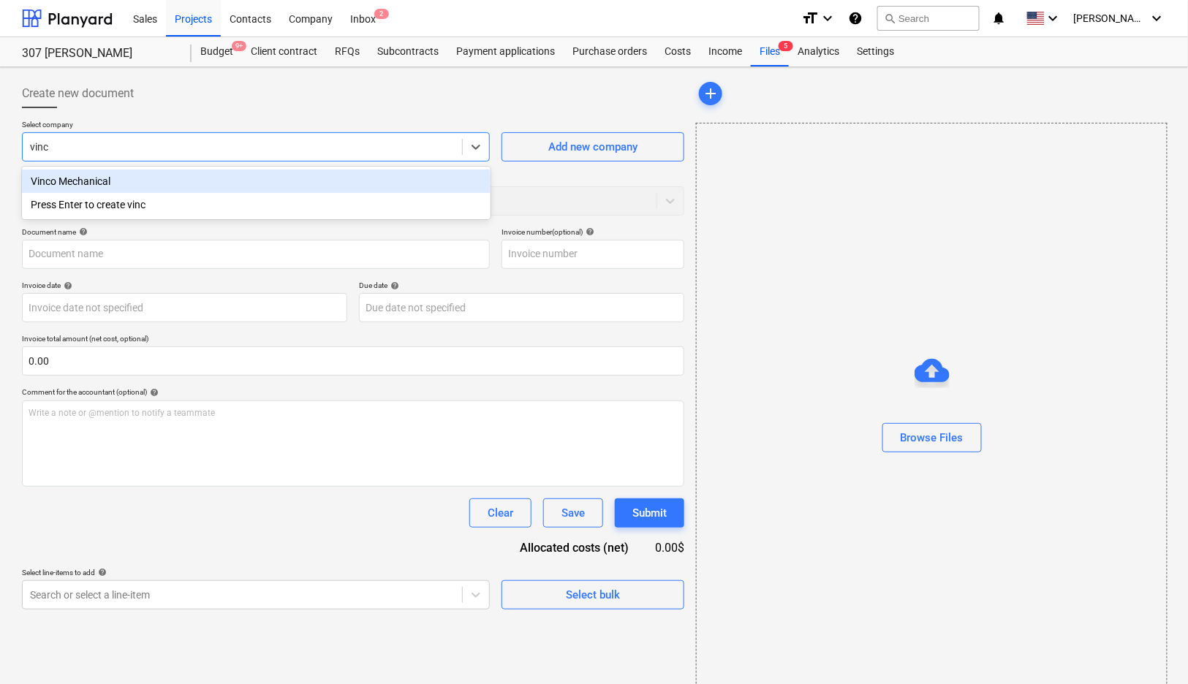
type input "vinco"
click at [374, 174] on div "Vinco Mechanical" at bounding box center [256, 181] width 469 height 23
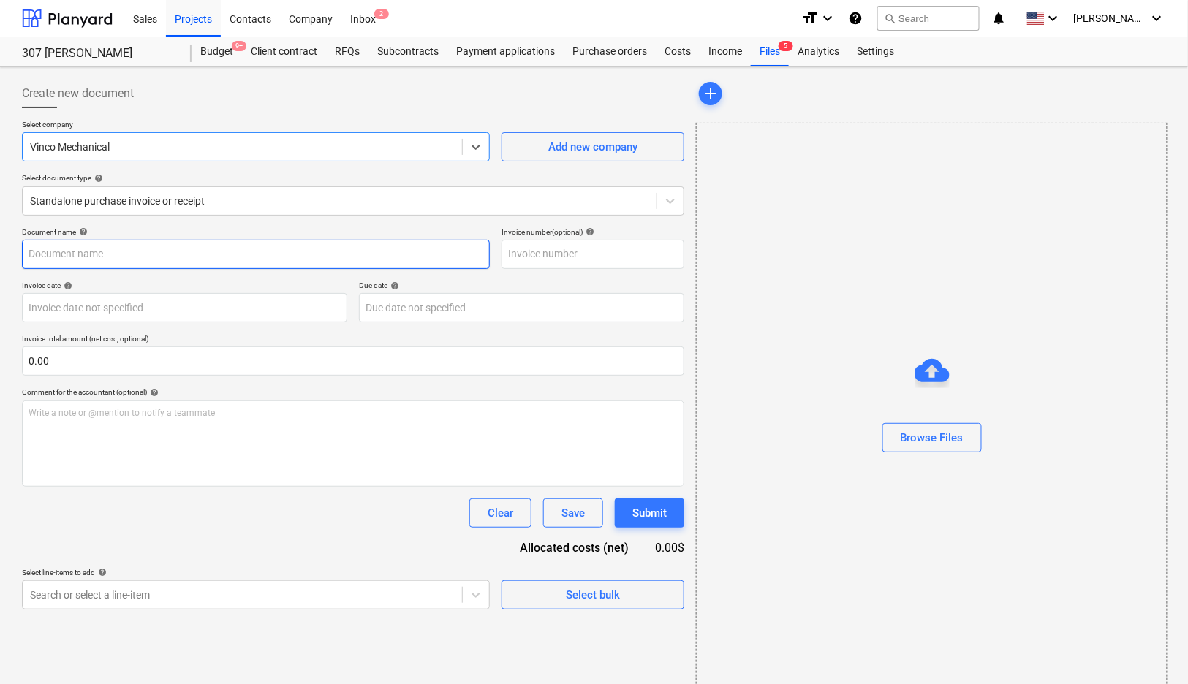
click at [309, 253] on input "text" at bounding box center [256, 254] width 468 height 29
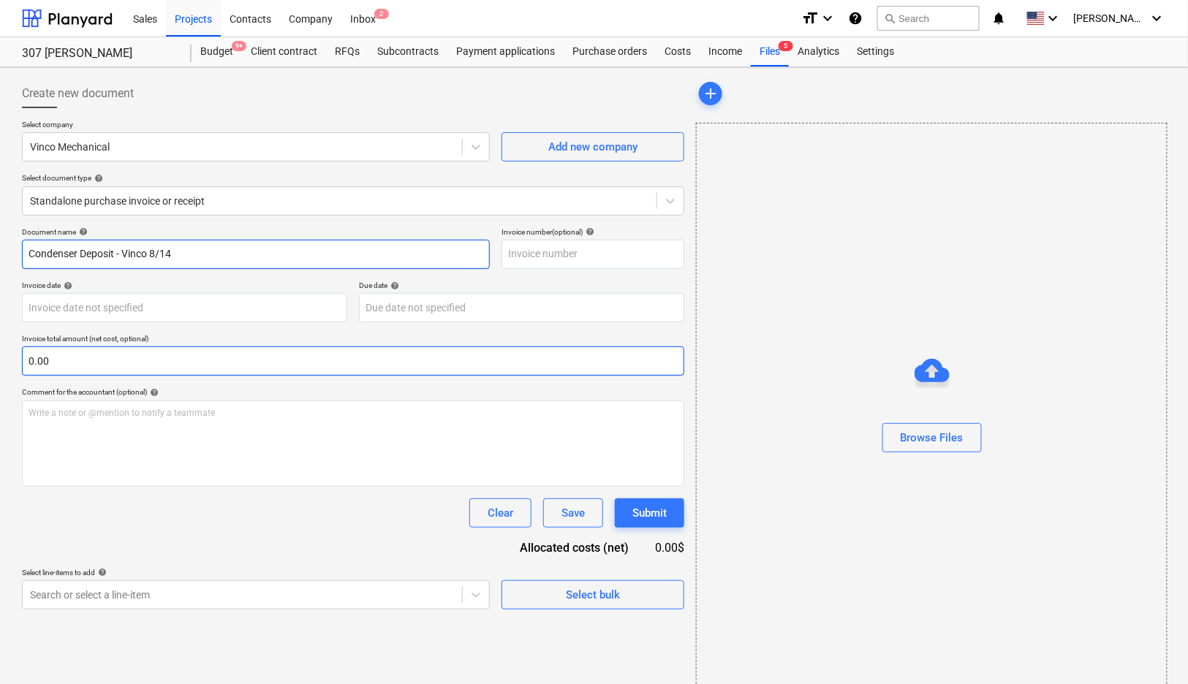
type input "Condenser Deposit - Vinco 8/14"
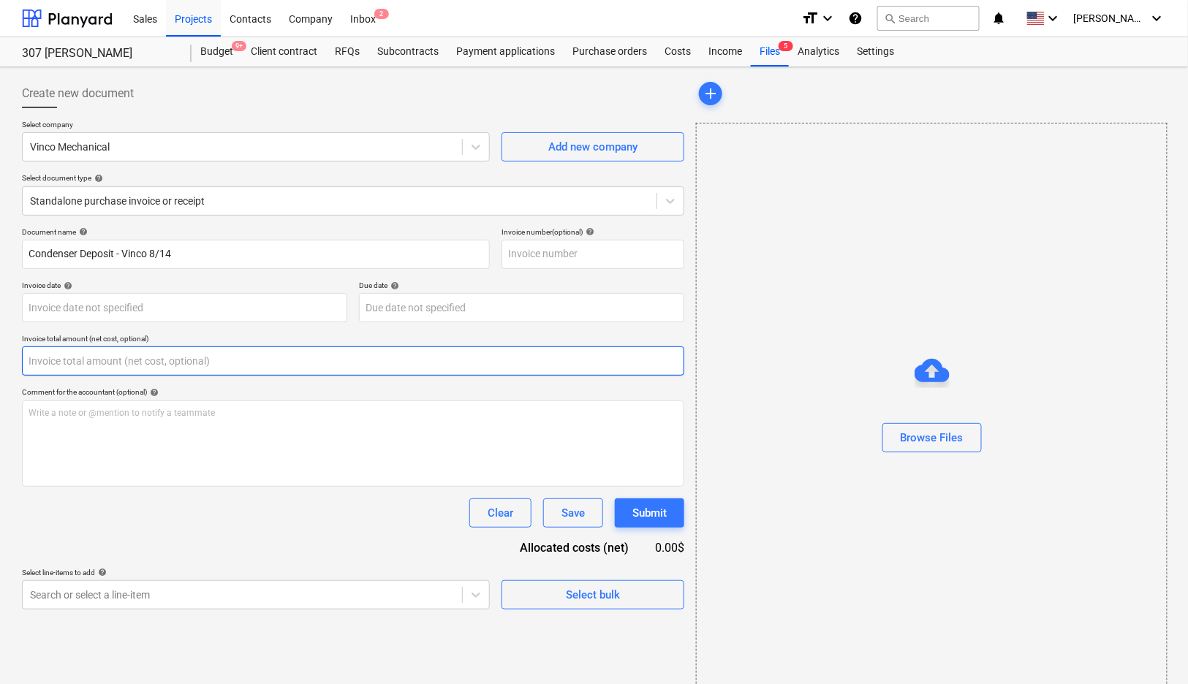
click at [284, 361] on input "text" at bounding box center [353, 361] width 662 height 29
paste input "16167.94"
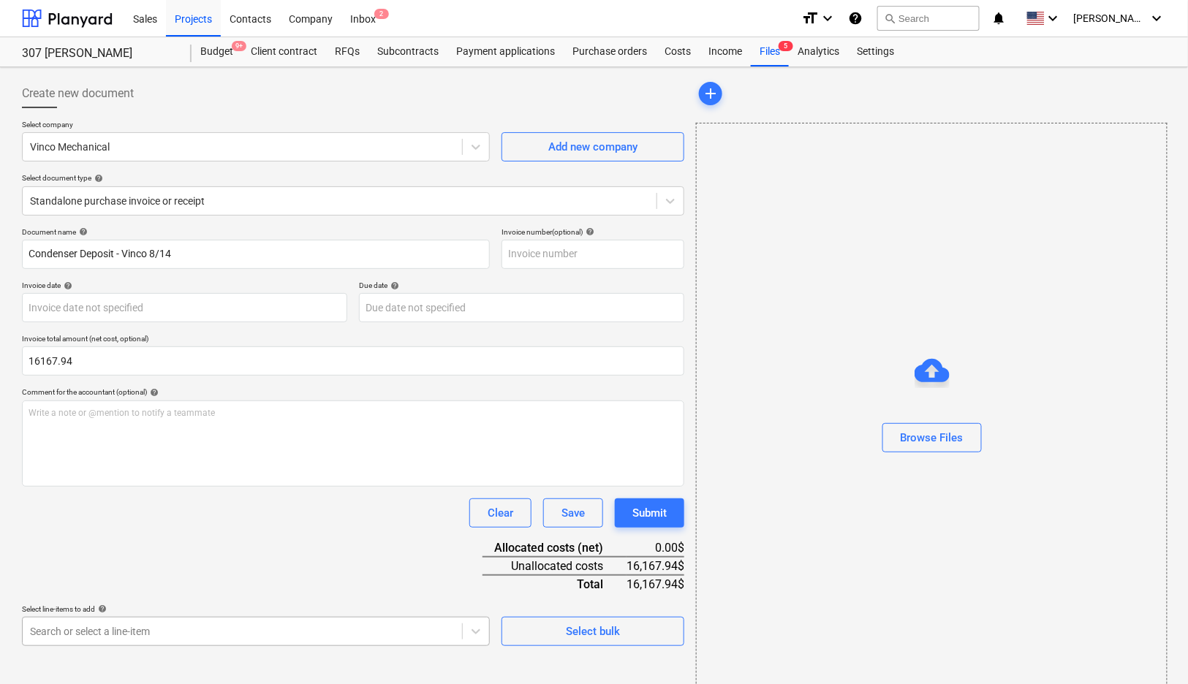
type input "16,167.94"
click at [200, 629] on body "Sales Projects Contacts Company Inbox 2 format_size keyboard_arrow_down help se…" at bounding box center [594, 342] width 1188 height 684
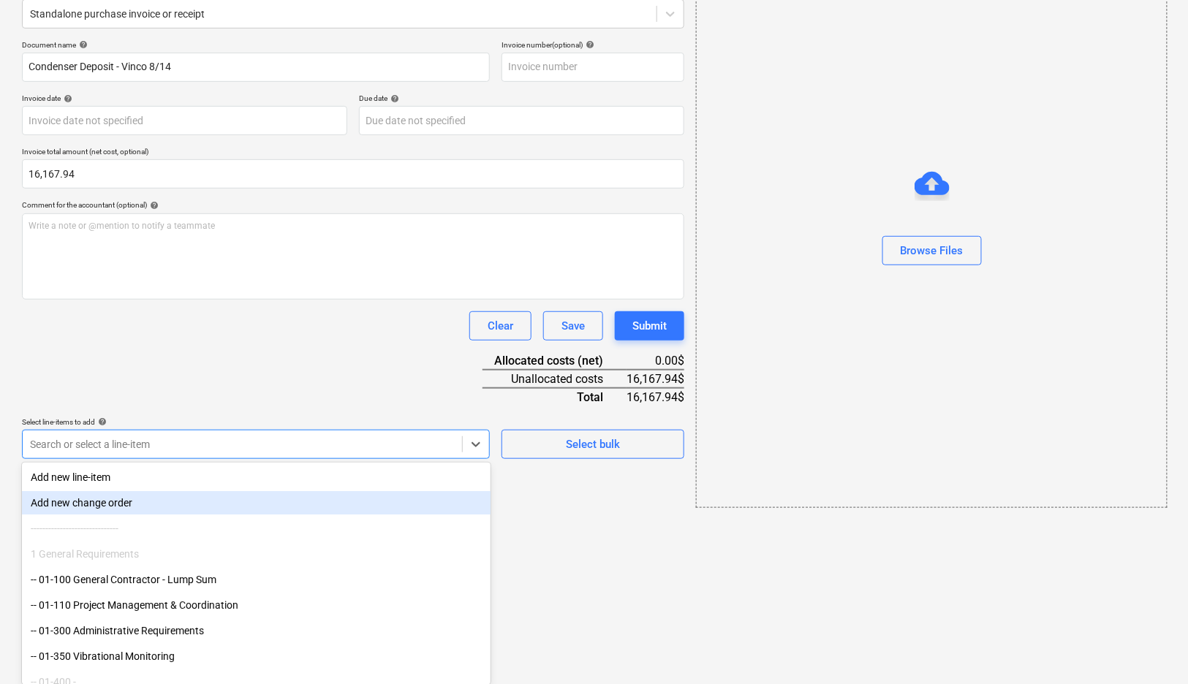
scroll to position [21, 0]
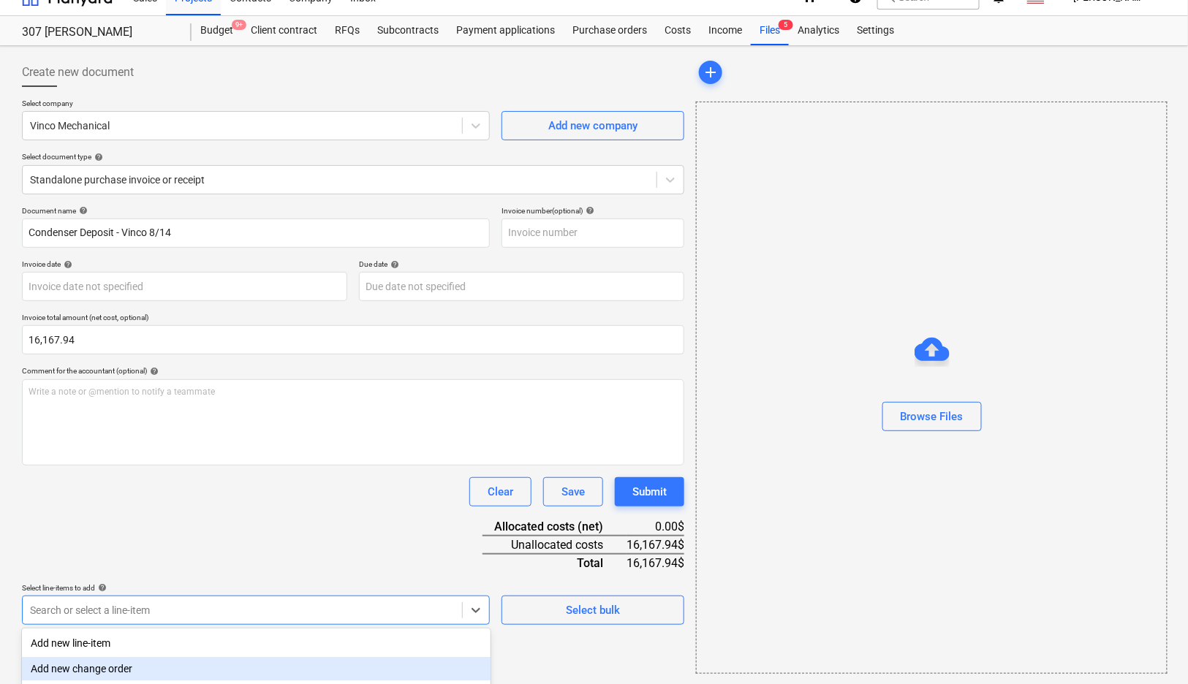
click at [224, 317] on div "Document name help Condenser Deposit - Vinco 8/14 Invoice number (optional) hel…" at bounding box center [353, 415] width 662 height 419
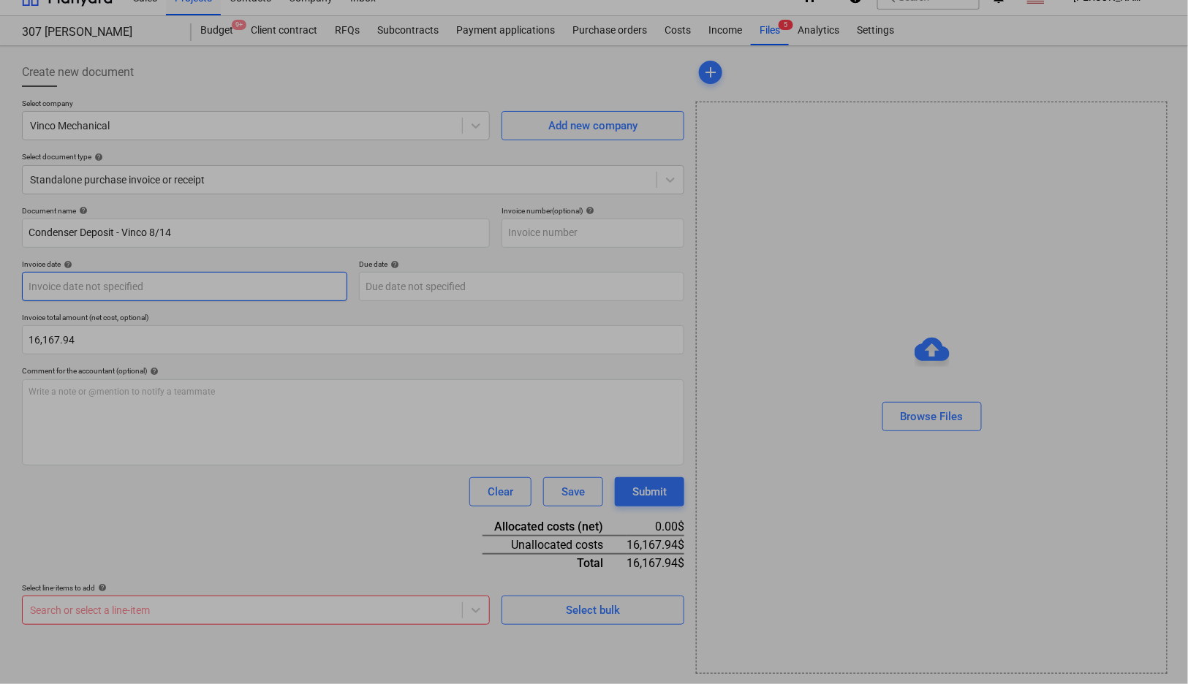
click at [227, 295] on body "Sales Projects Contacts Company Inbox 2 format_size keyboard_arrow_down help se…" at bounding box center [594, 321] width 1188 height 684
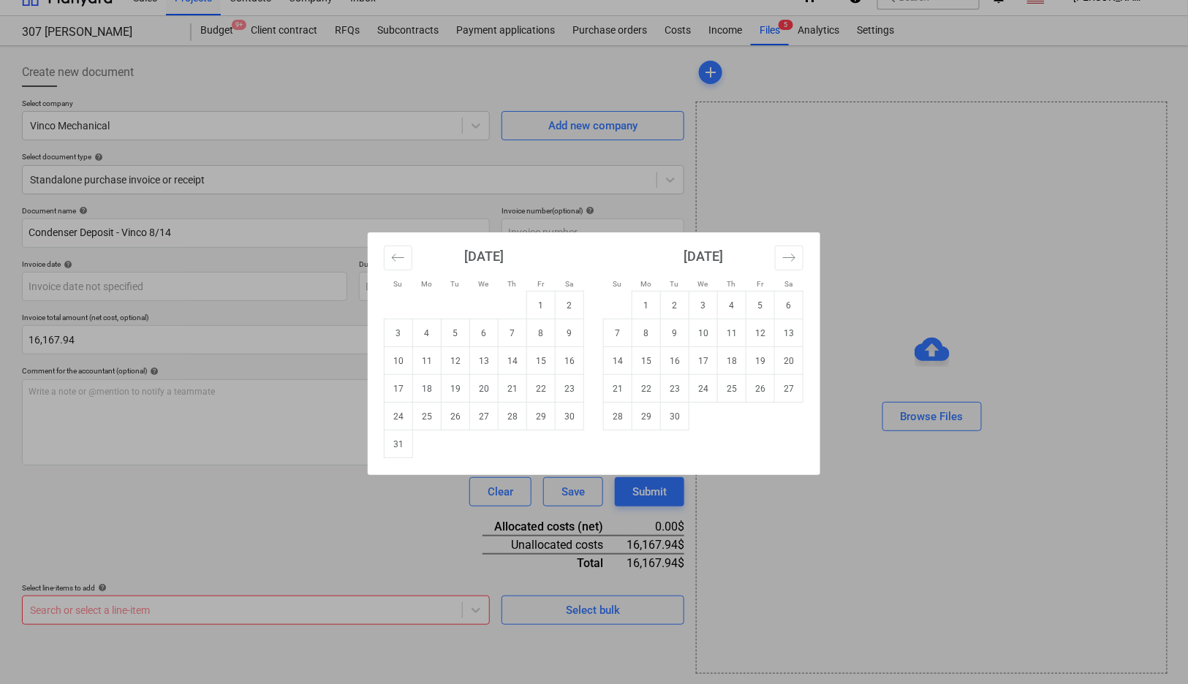
click at [215, 333] on div "Su Mo Tu We Th Fr Sa Su Mo Tu We Th Fr Sa [DATE] 1 2 3 4 5 6 7 8 9 10 11 12 13 …" at bounding box center [594, 342] width 1188 height 684
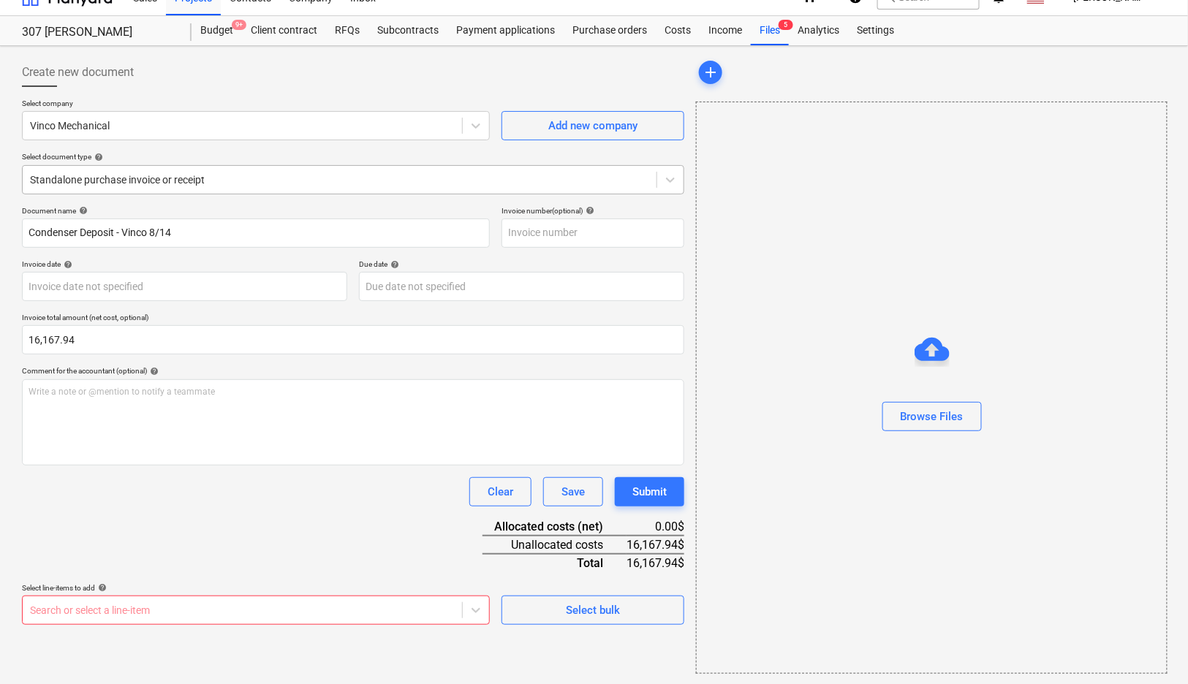
click at [232, 173] on div at bounding box center [339, 180] width 619 height 15
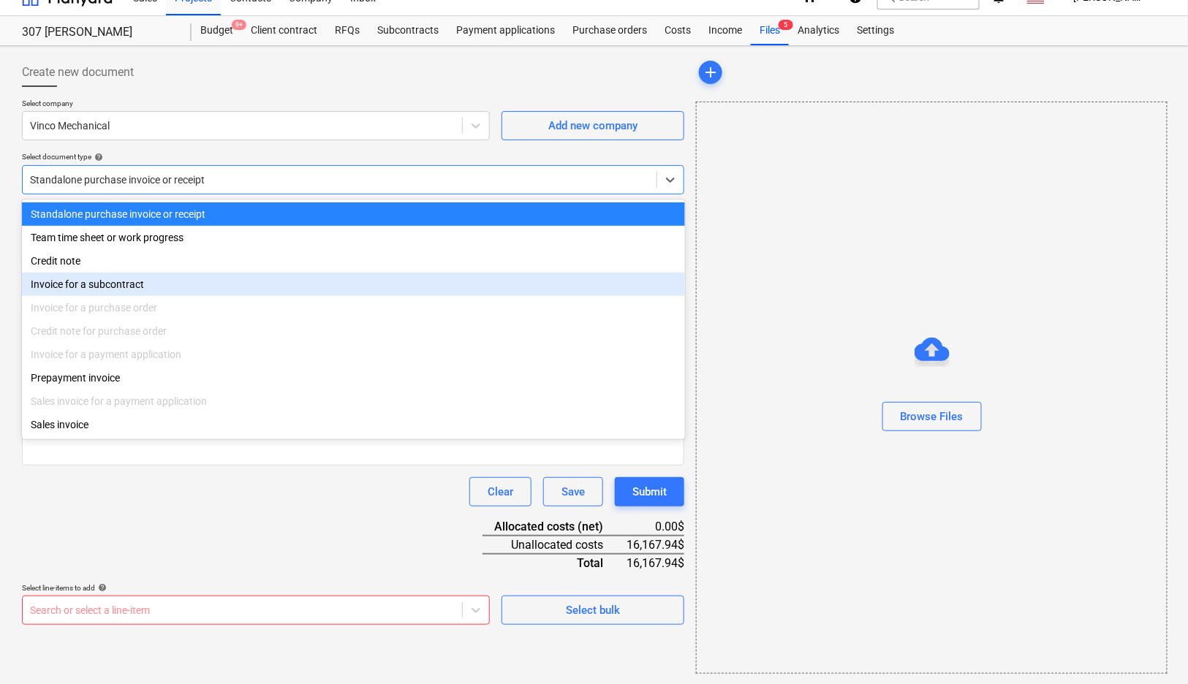
click at [190, 274] on div "Invoice for a subcontract" at bounding box center [353, 284] width 663 height 23
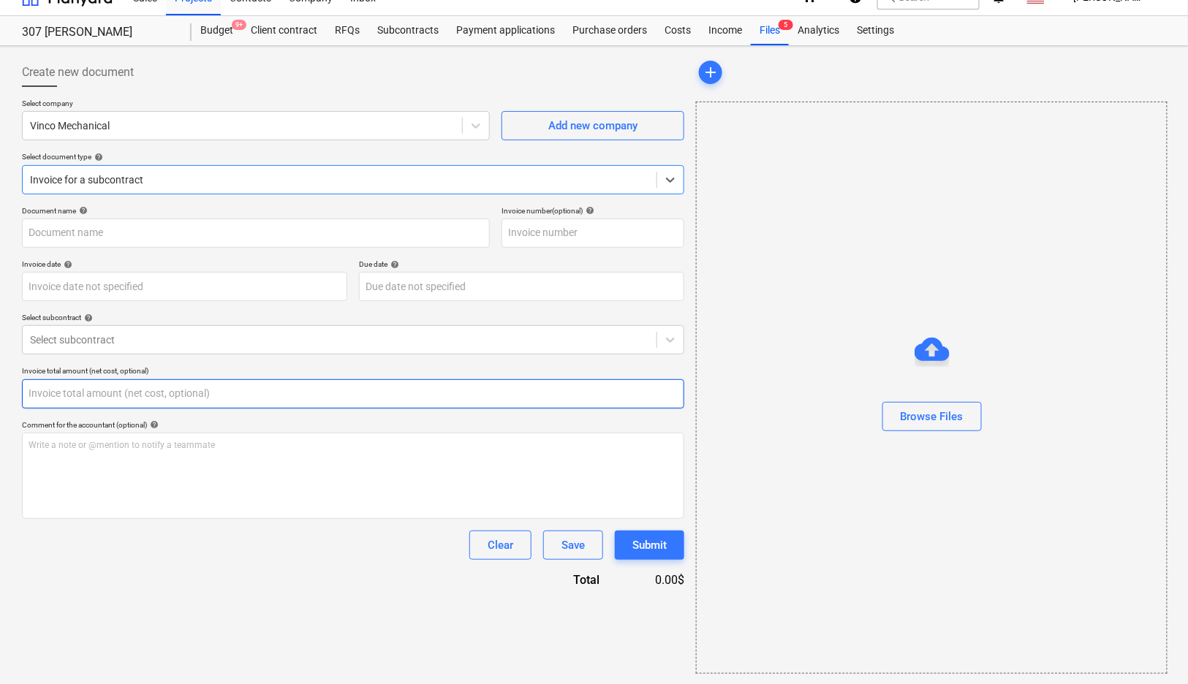
click at [151, 384] on input "text" at bounding box center [353, 393] width 662 height 29
paste input "16167.94"
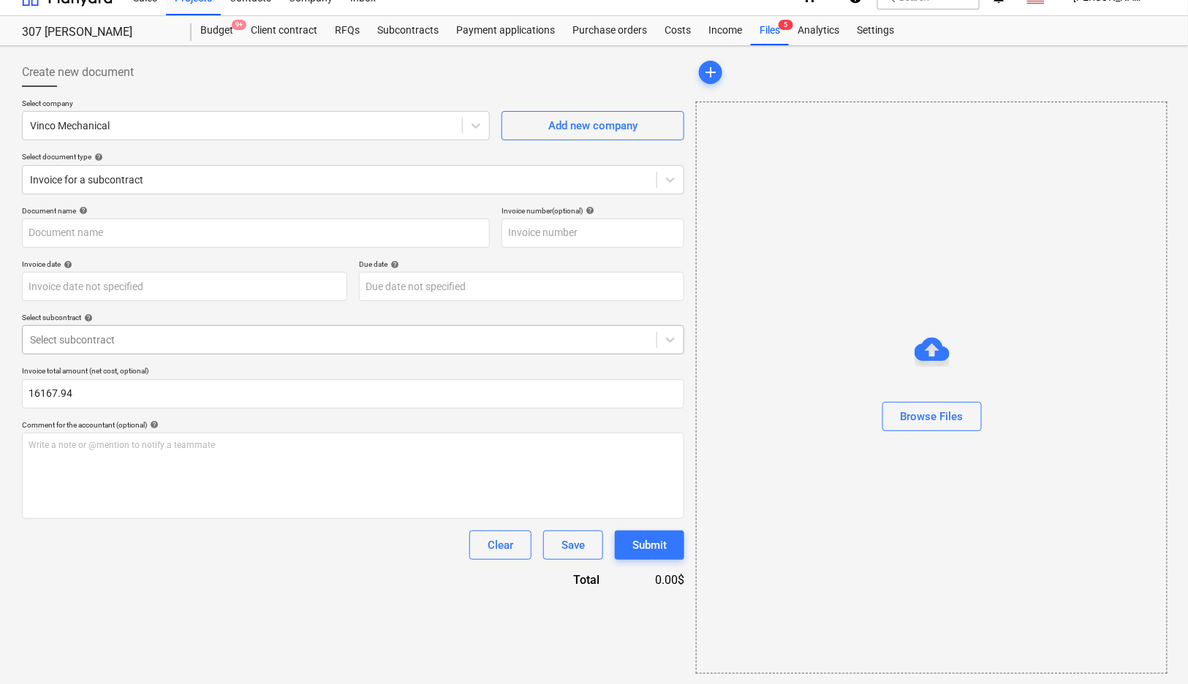
type input "16,167.94"
click at [176, 346] on div at bounding box center [339, 340] width 619 height 15
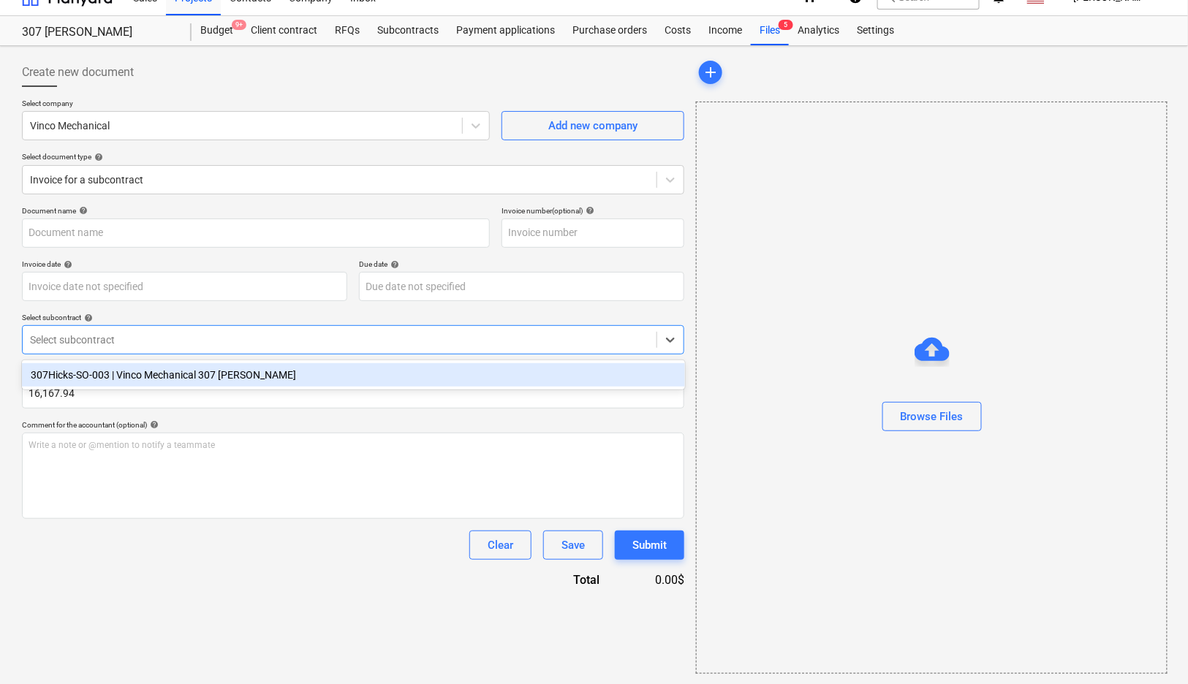
click at [176, 374] on div "307Hicks-SO-003 | Vinco Mechanical 307 [PERSON_NAME]" at bounding box center [353, 374] width 663 height 23
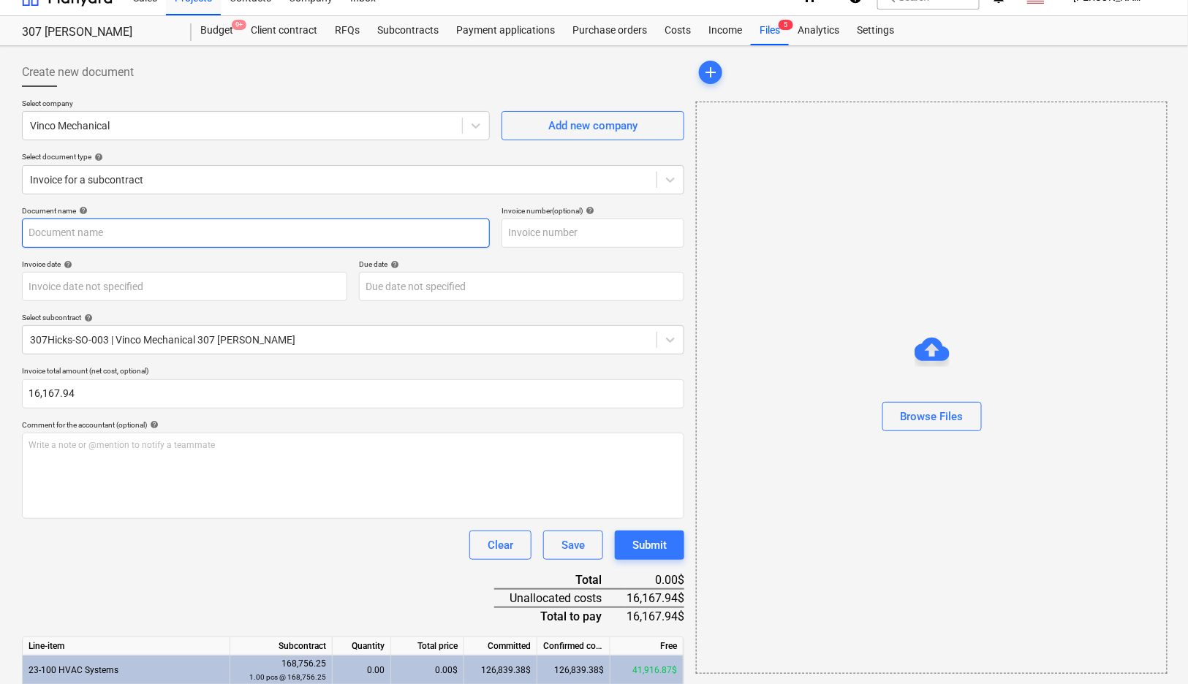
click at [208, 235] on input "text" at bounding box center [256, 233] width 468 height 29
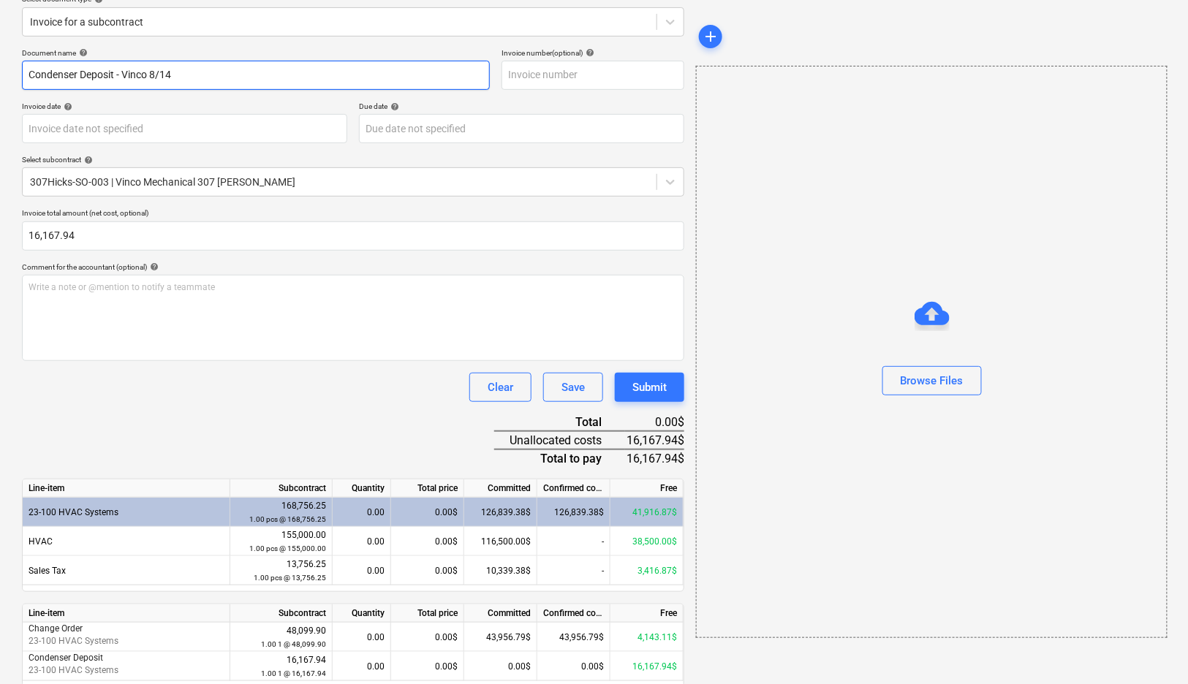
scroll to position [233, 0]
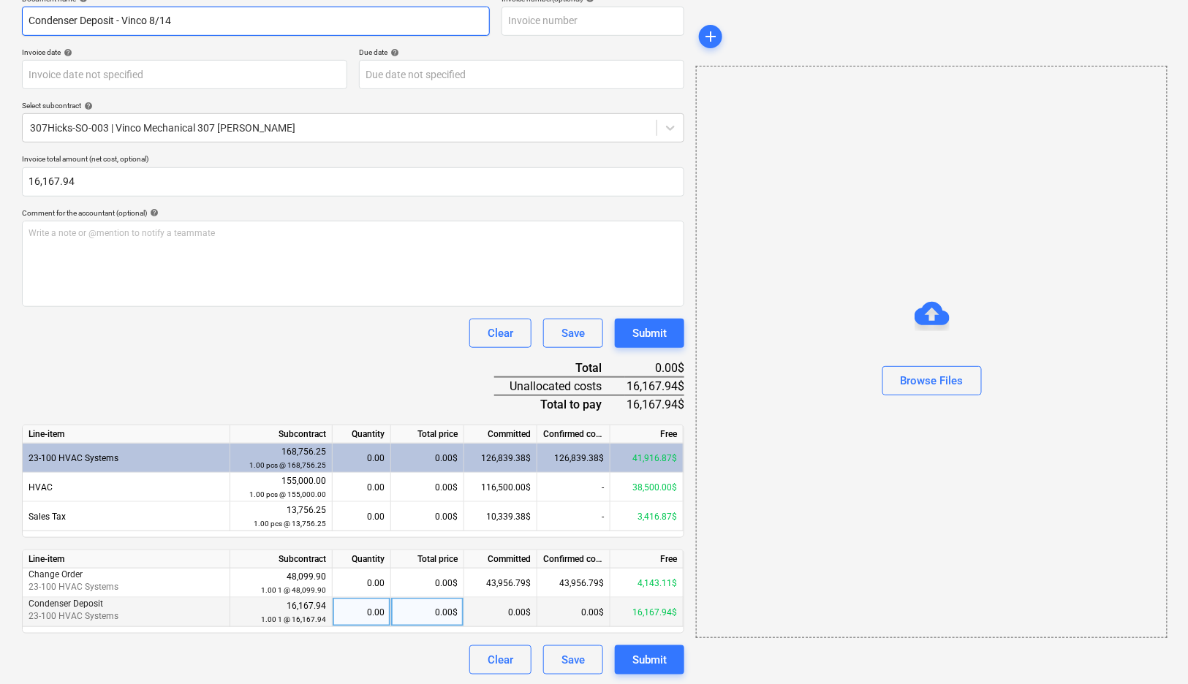
type input "Condenser Deposit - Vinco 8/14"
click at [515, 609] on div "0.00$" at bounding box center [500, 612] width 73 height 29
click at [504, 604] on div "0.00$" at bounding box center [500, 612] width 73 height 29
click at [502, 615] on div "0.00$" at bounding box center [500, 612] width 73 height 29
click at [449, 605] on div "0.00$" at bounding box center [427, 612] width 73 height 29
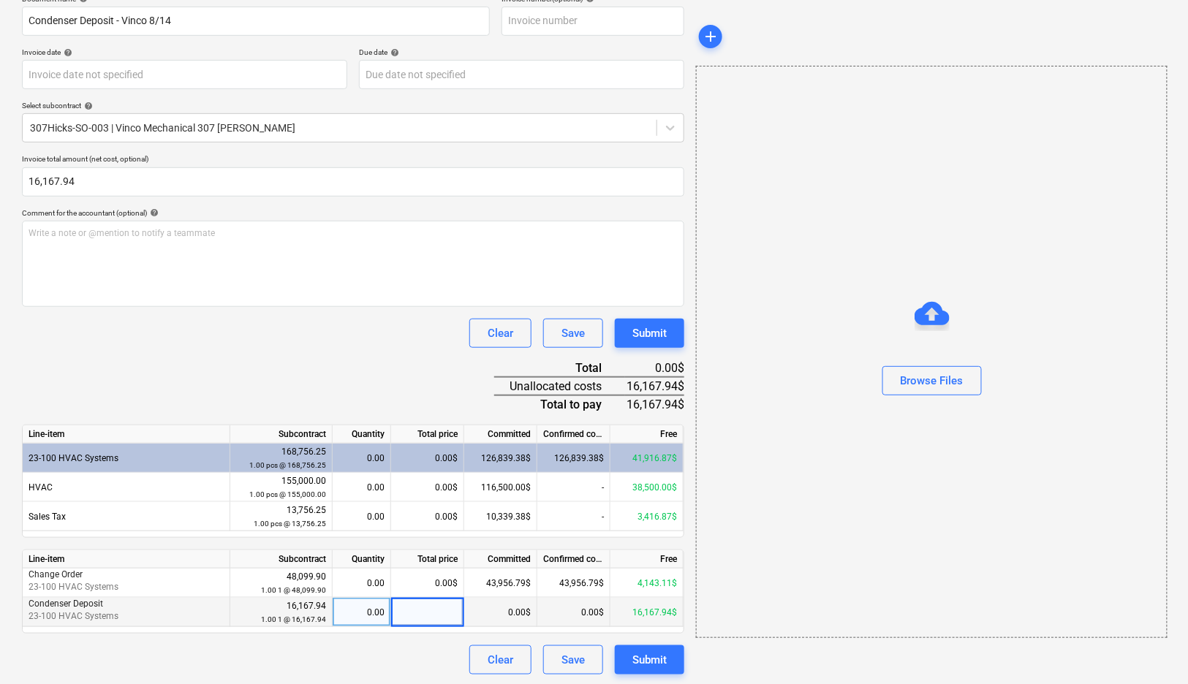
type input "16167.94"
click at [362, 329] on div "Clear Save Submit" at bounding box center [353, 333] width 662 height 29
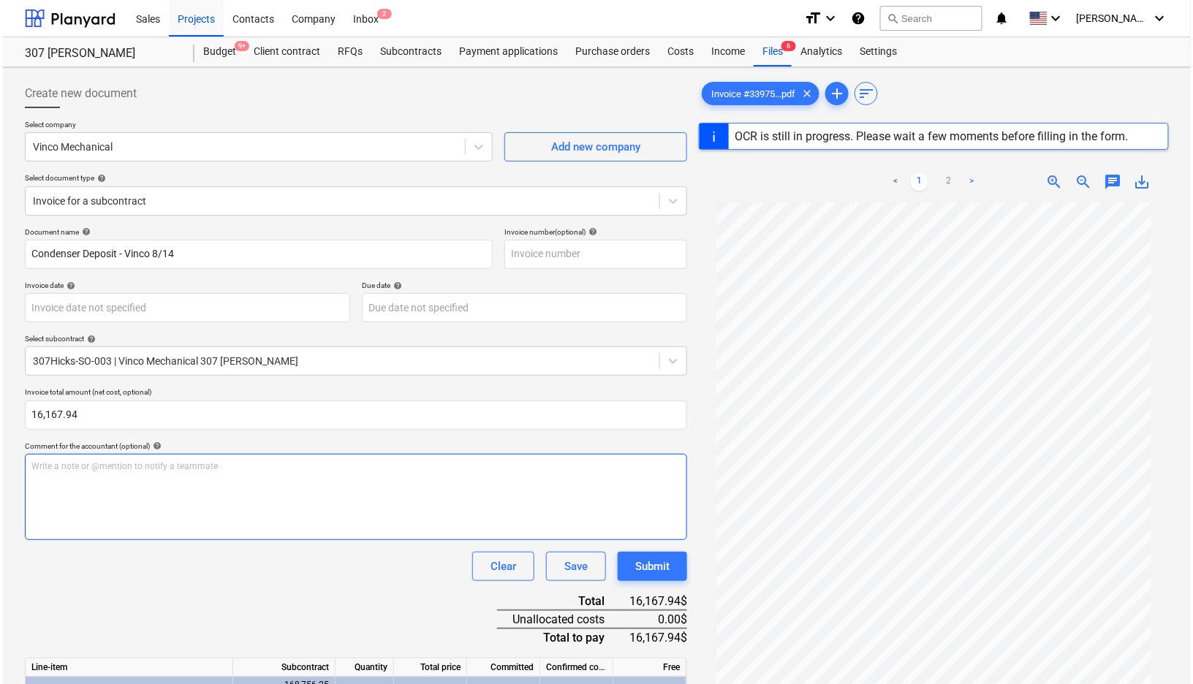
scroll to position [116, 0]
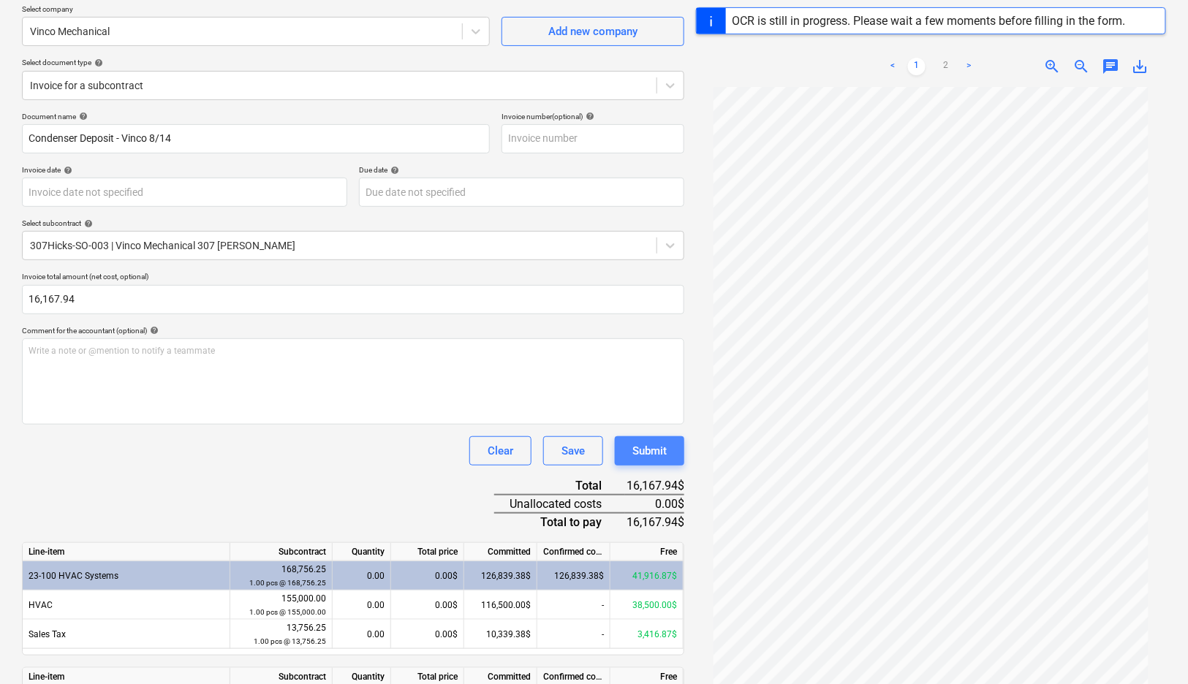
click at [661, 453] on div "Submit" at bounding box center [649, 451] width 34 height 19
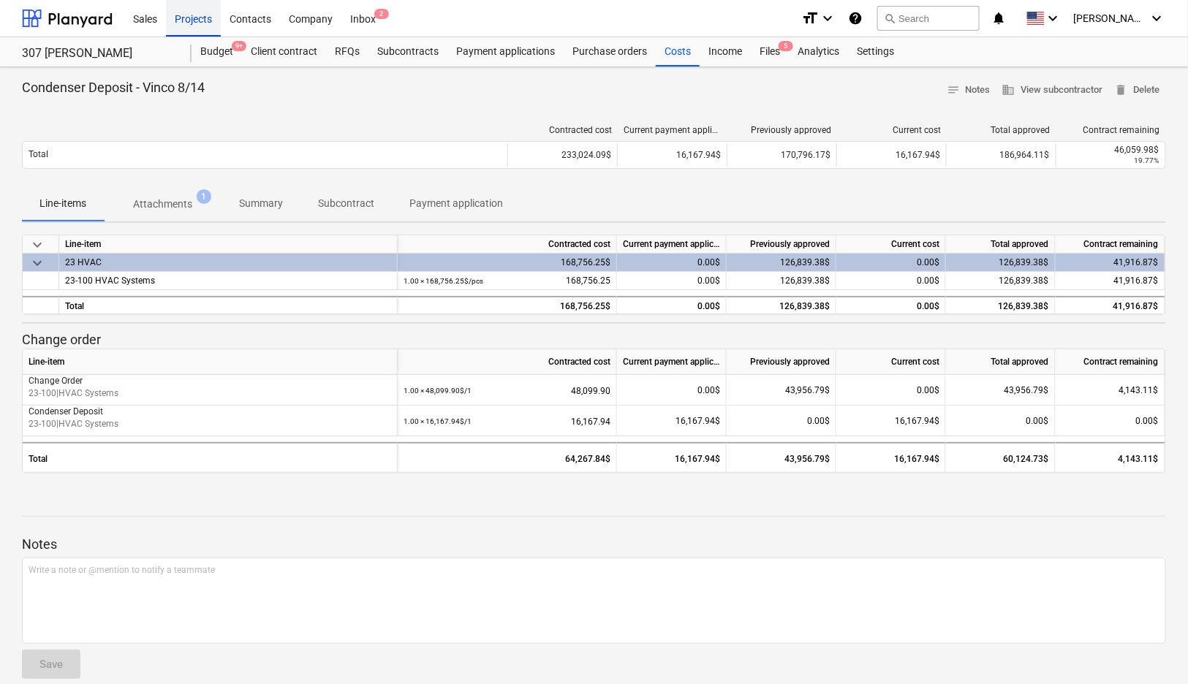
click at [192, 13] on div "Projects" at bounding box center [193, 17] width 55 height 37
